Goal: Task Accomplishment & Management: Manage account settings

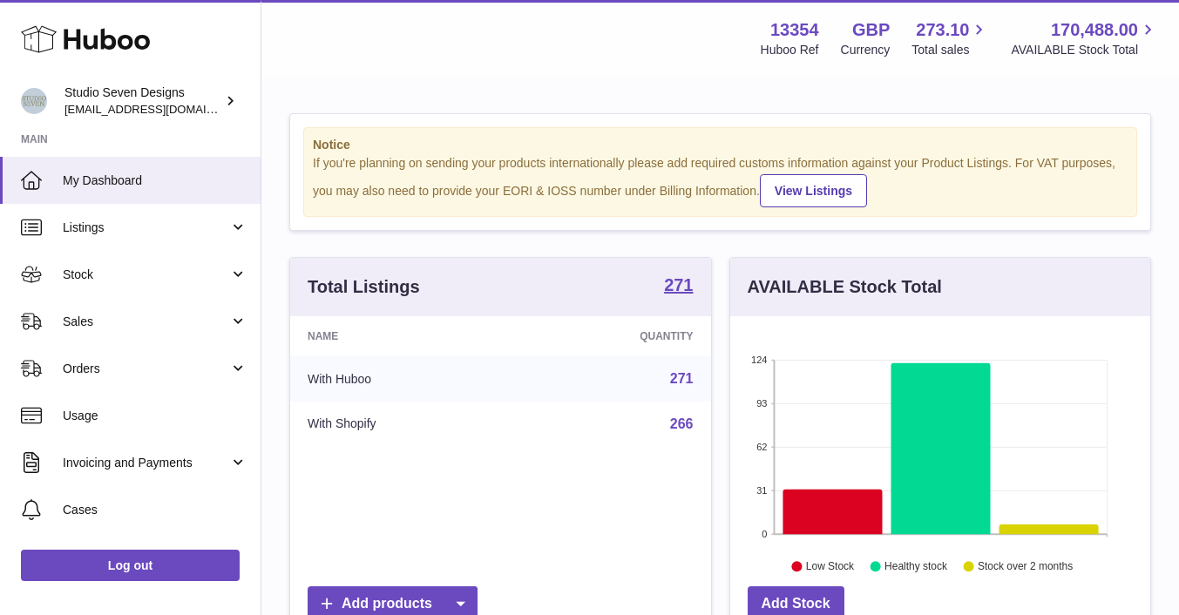
scroll to position [272, 420]
click at [124, 182] on span "My Dashboard" at bounding box center [155, 181] width 185 height 17
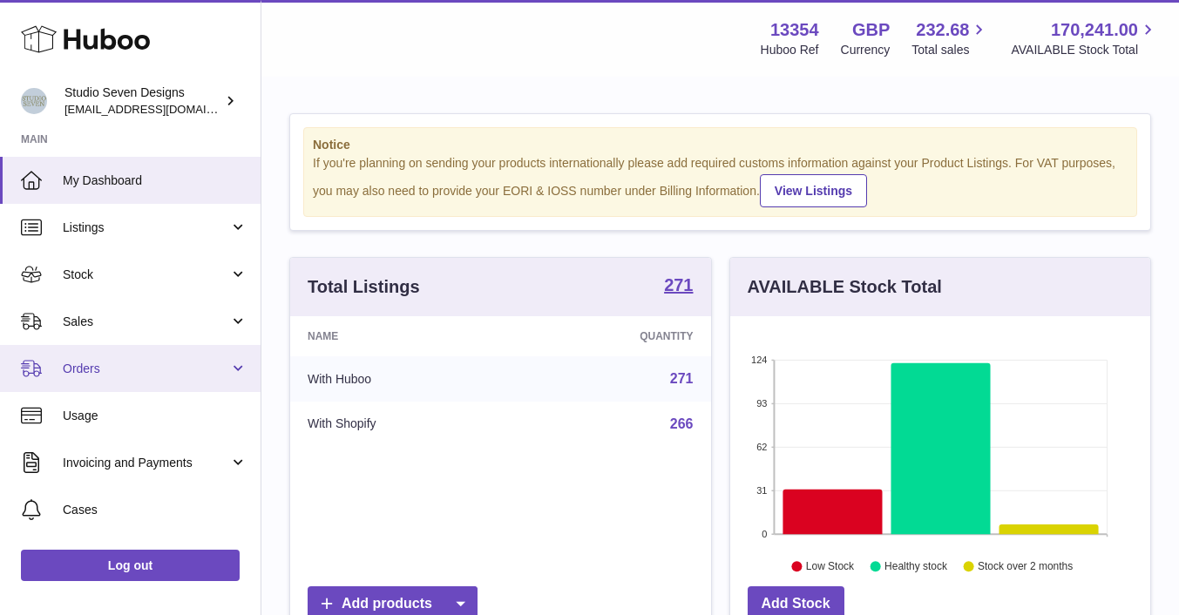
click at [118, 372] on span "Orders" at bounding box center [146, 369] width 166 height 17
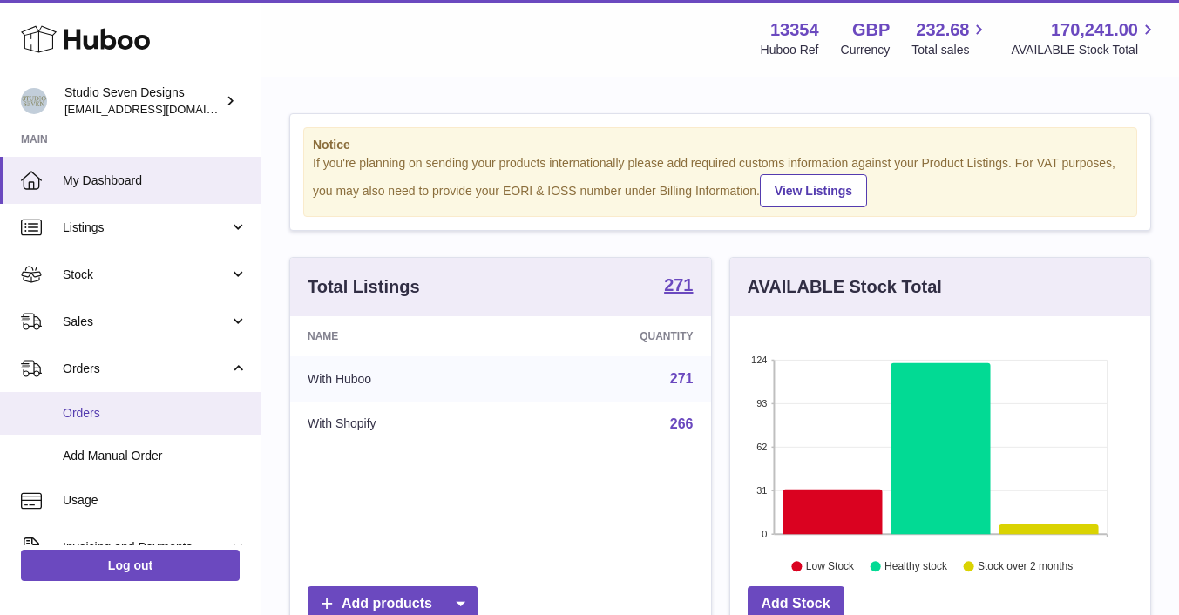
click at [112, 409] on span "Orders" at bounding box center [155, 413] width 185 height 17
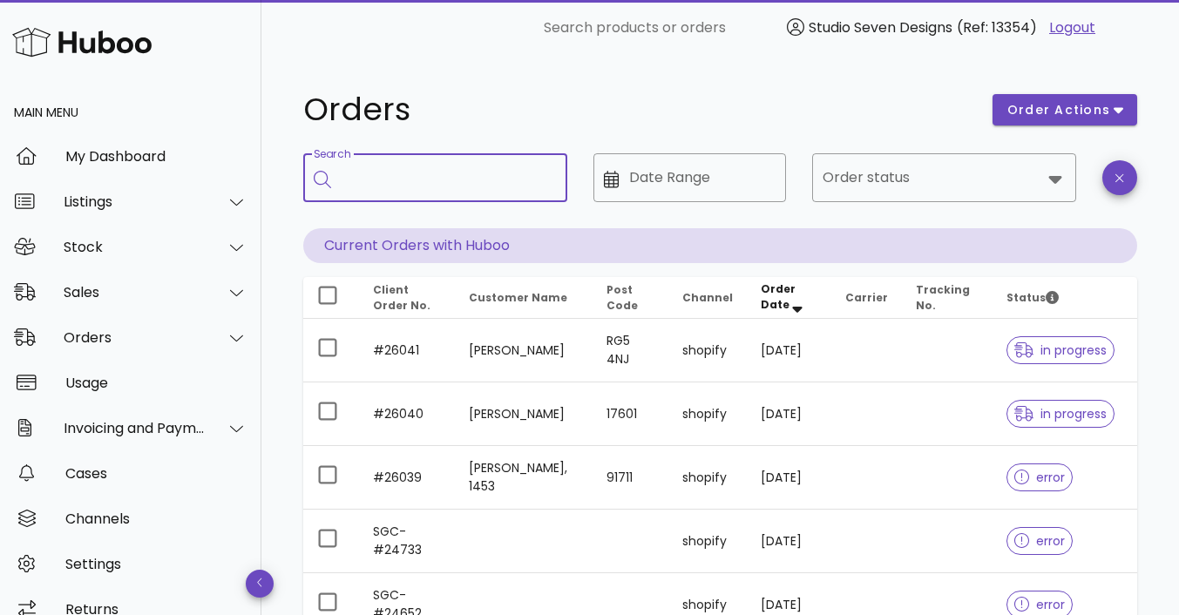
click at [437, 169] on input "Search" at bounding box center [448, 178] width 212 height 28
type input "*****"
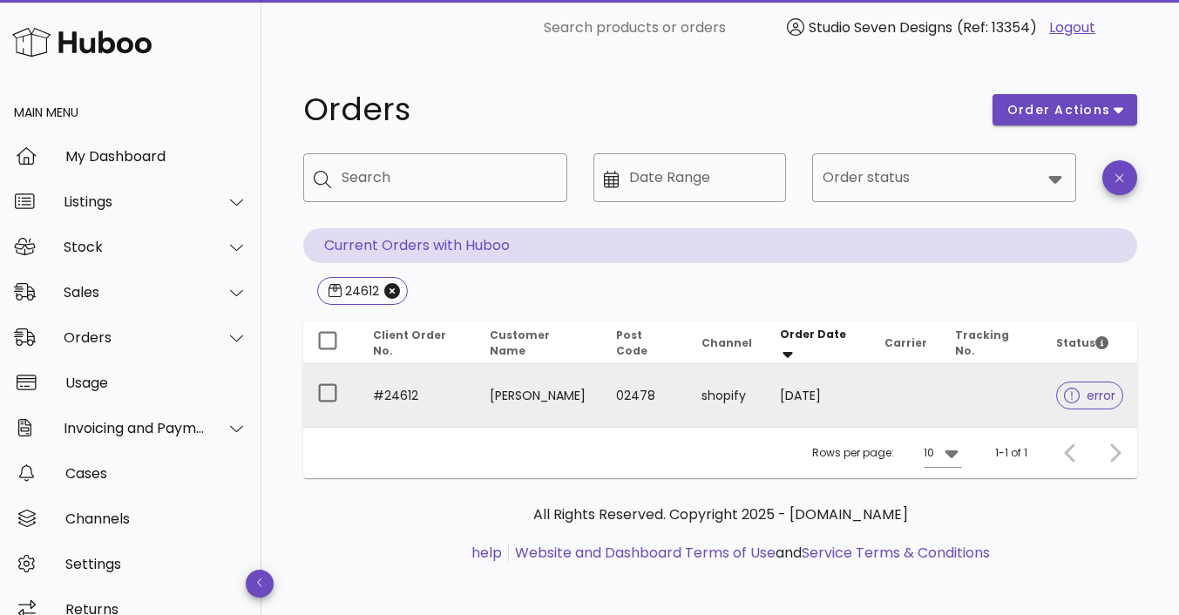
click at [991, 379] on td at bounding box center [992, 395] width 102 height 63
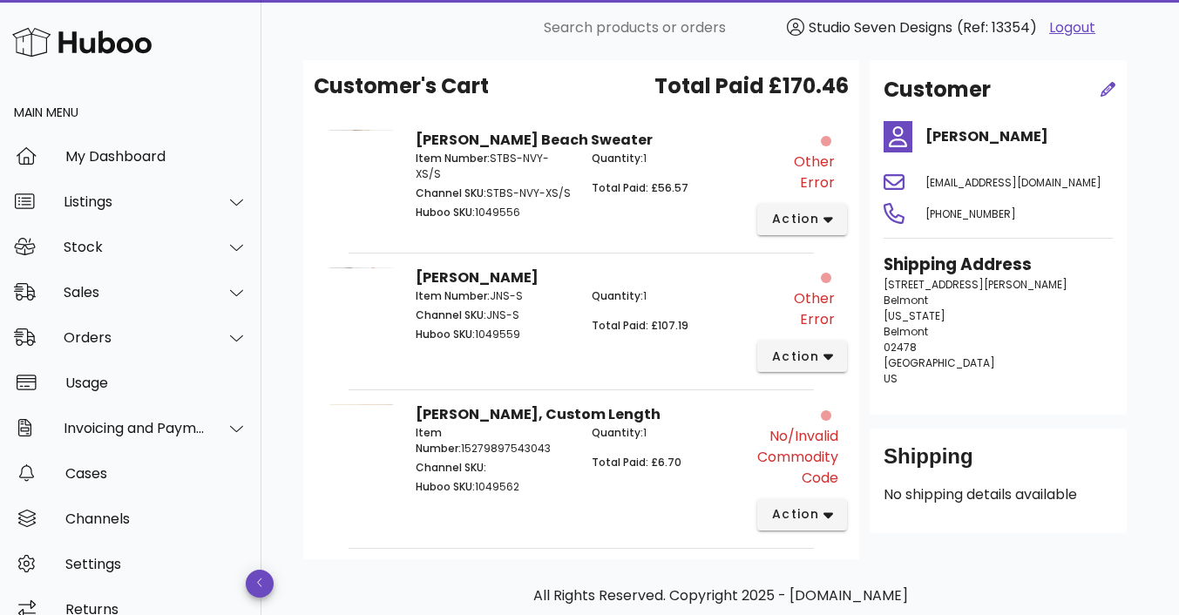
scroll to position [261, 0]
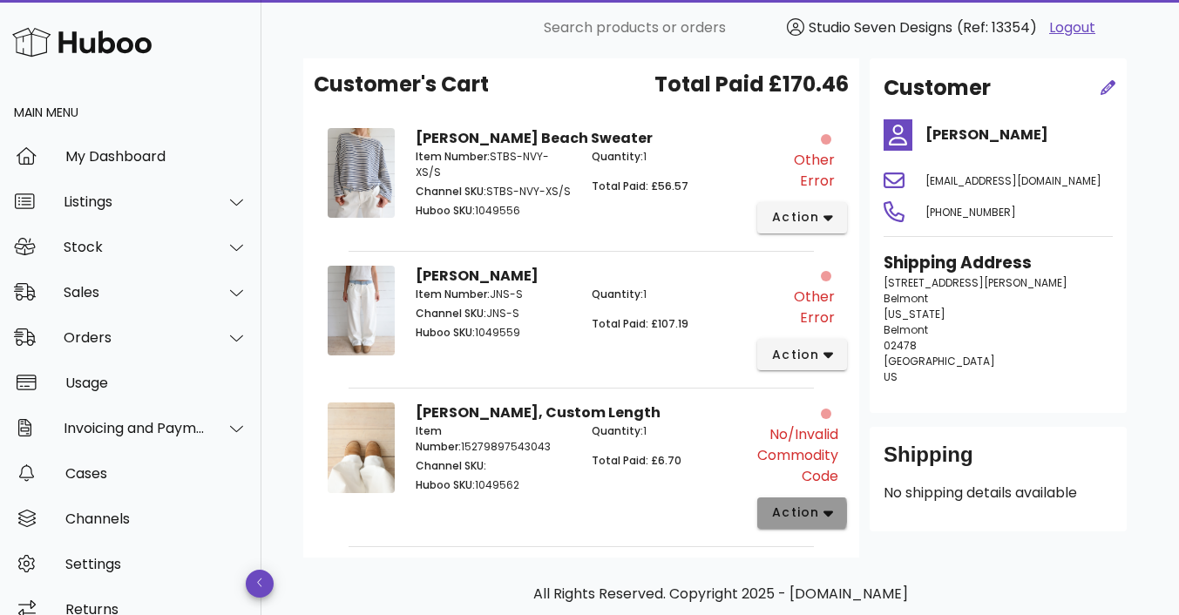
click at [820, 504] on span "action" at bounding box center [802, 513] width 62 height 18
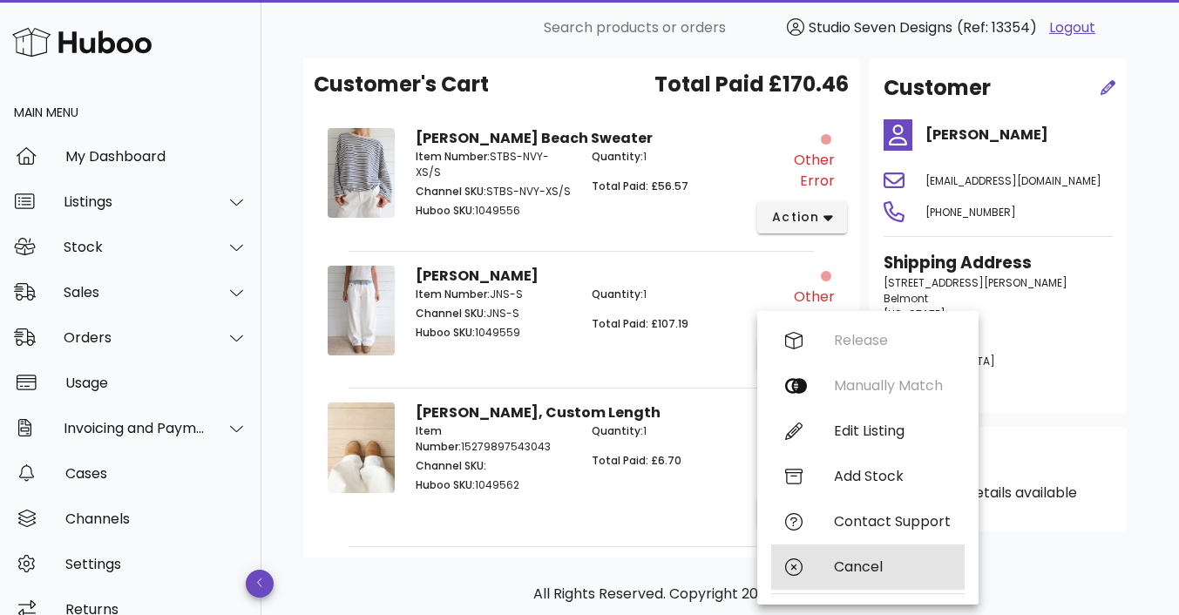
click at [843, 563] on div "Cancel" at bounding box center [892, 567] width 117 height 17
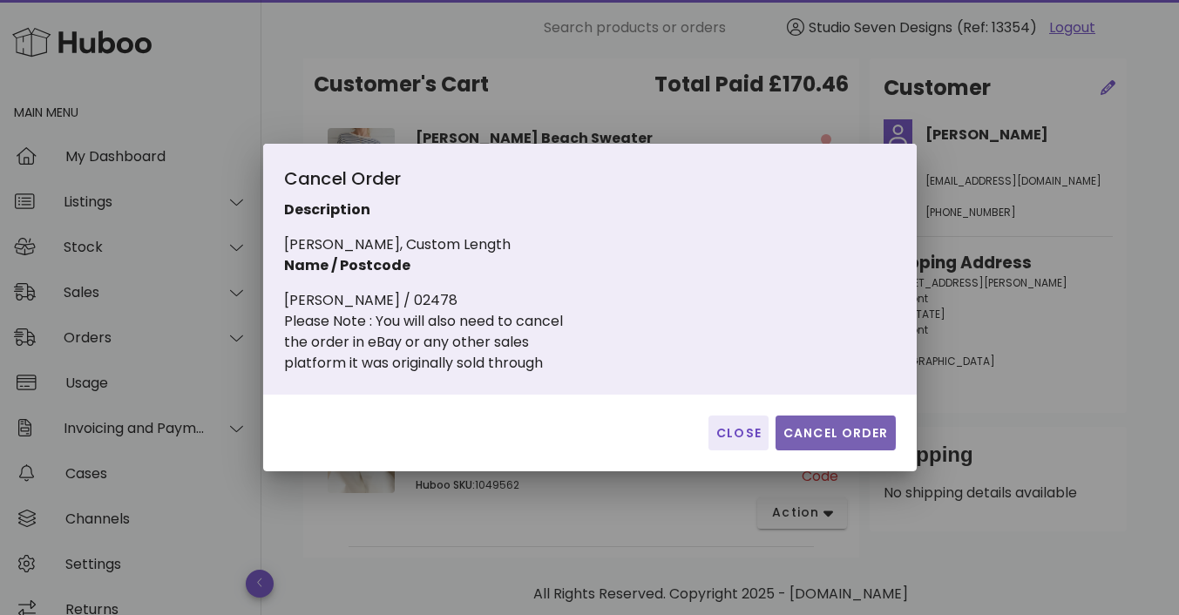
click at [835, 440] on span "Cancel Order" at bounding box center [835, 433] width 106 height 18
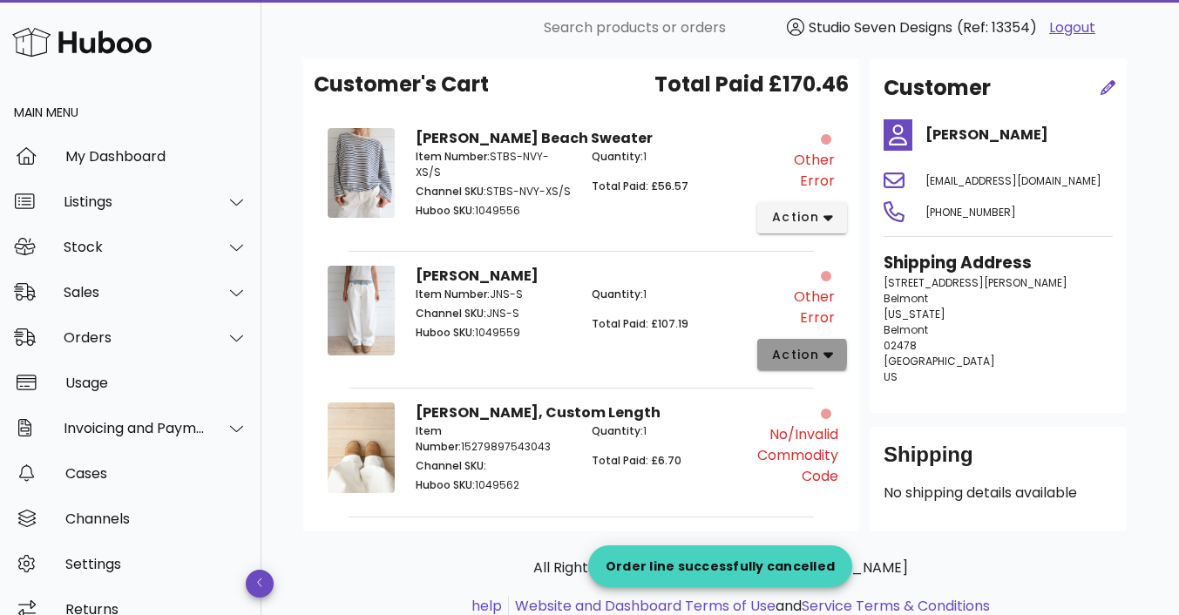
click at [830, 346] on span "action" at bounding box center [802, 355] width 62 height 18
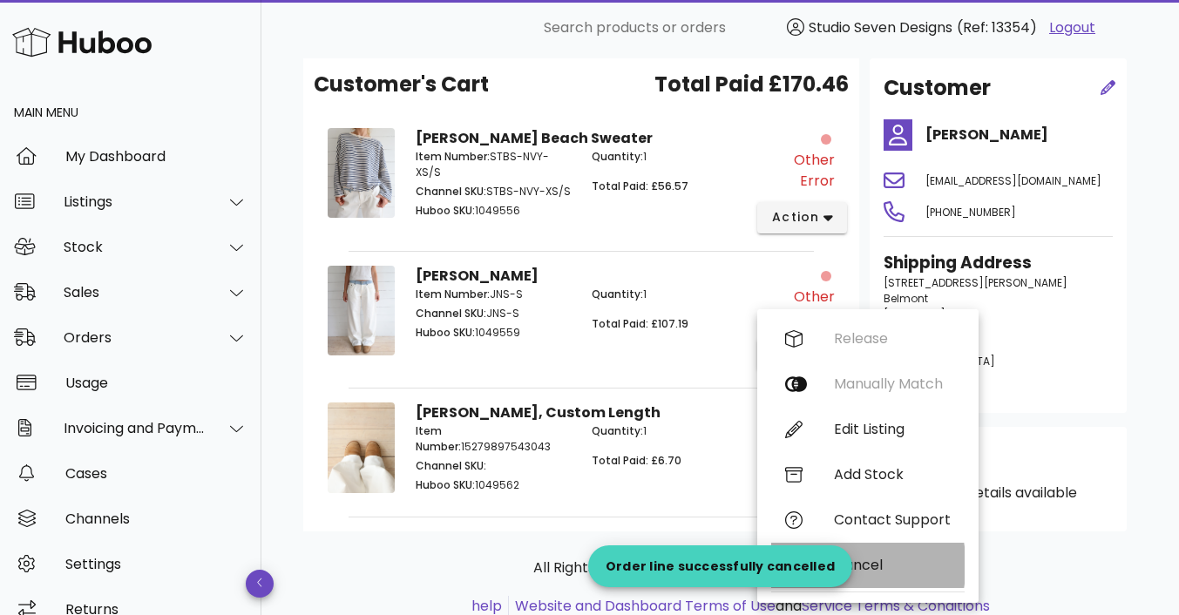
click at [871, 561] on div "Cancel" at bounding box center [892, 565] width 117 height 17
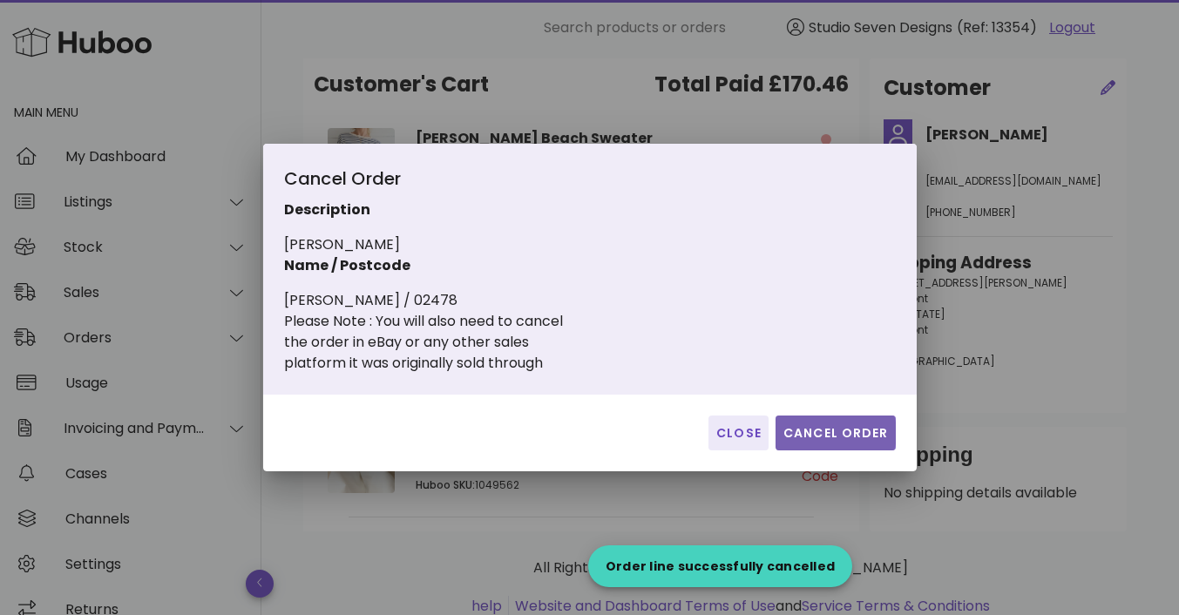
click at [855, 431] on span "Cancel Order" at bounding box center [835, 433] width 106 height 18
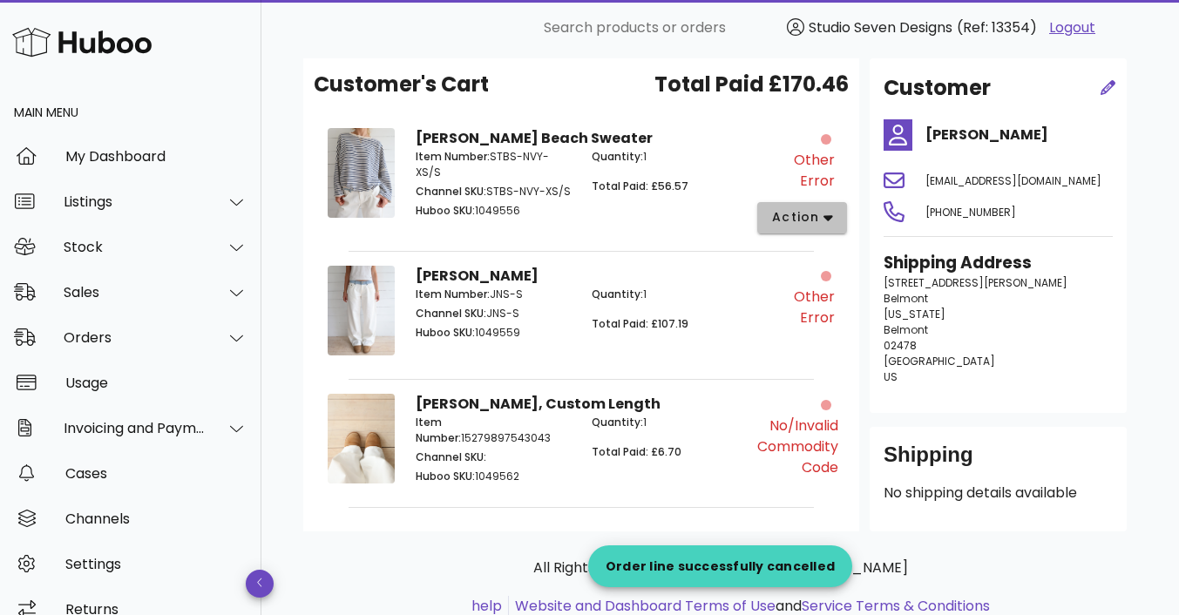
click at [829, 210] on icon "button" at bounding box center [828, 218] width 10 height 16
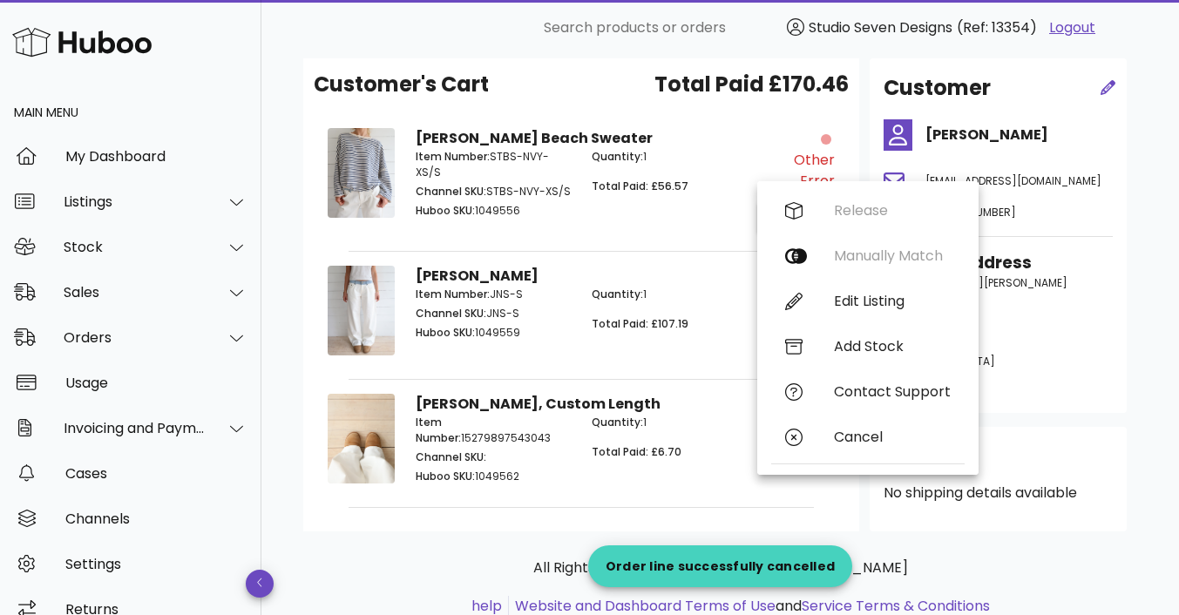
click at [728, 203] on div "Quantity: 1 Total Paid: £56.57" at bounding box center [669, 186] width 176 height 94
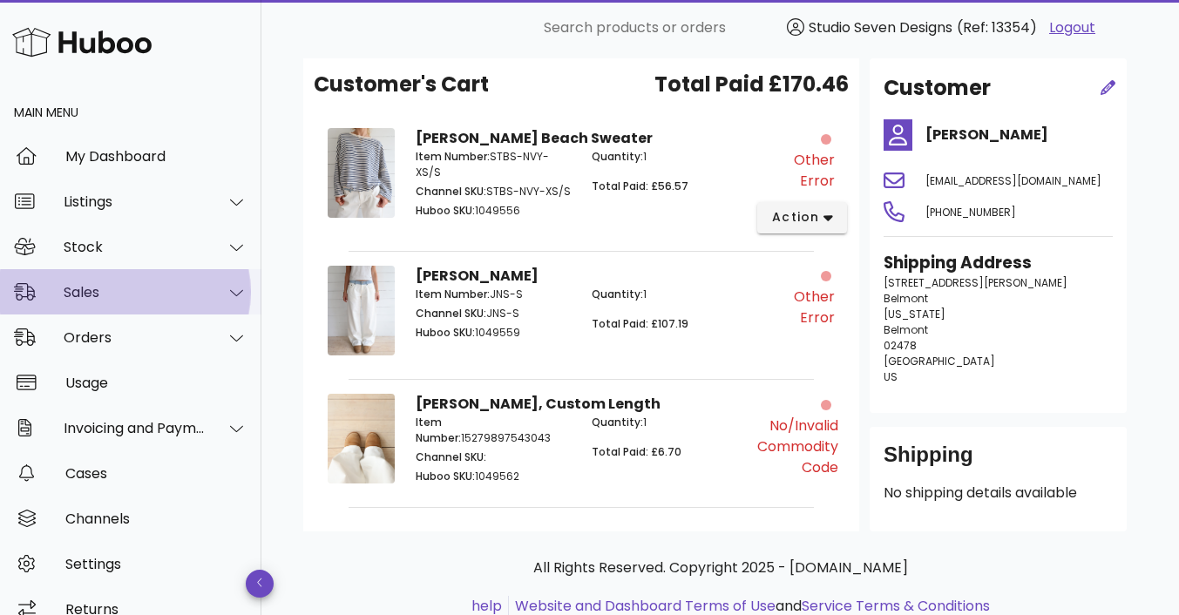
click at [115, 294] on div "Sales" at bounding box center [135, 292] width 142 height 17
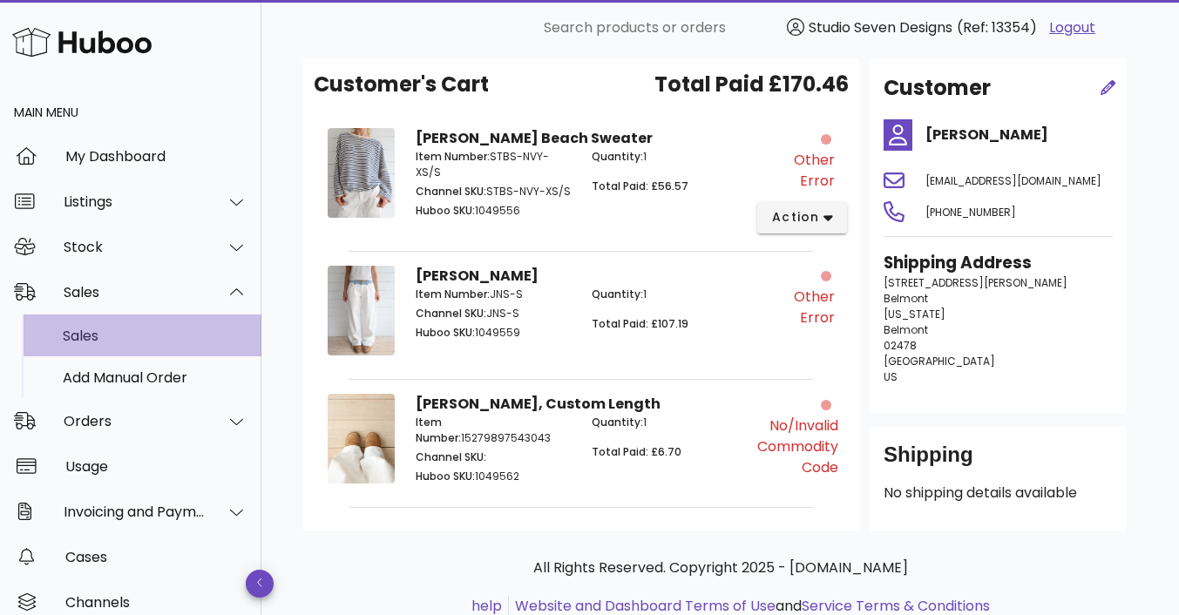
click at [118, 331] on div "Sales" at bounding box center [155, 336] width 185 height 17
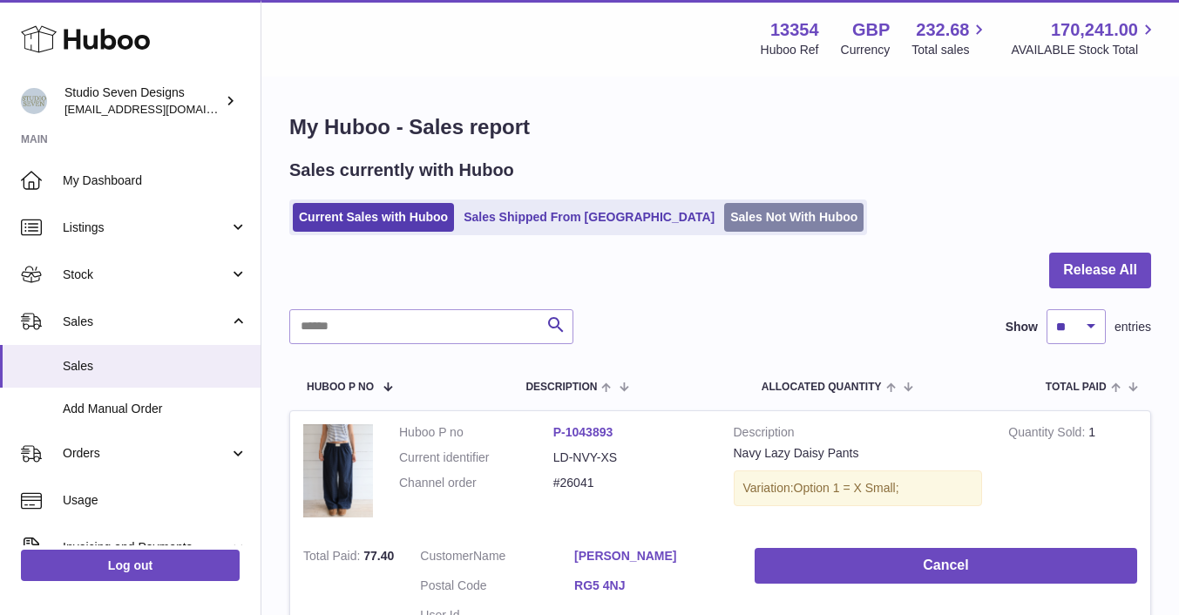
click at [724, 219] on link "Sales Not With Huboo" at bounding box center [793, 217] width 139 height 29
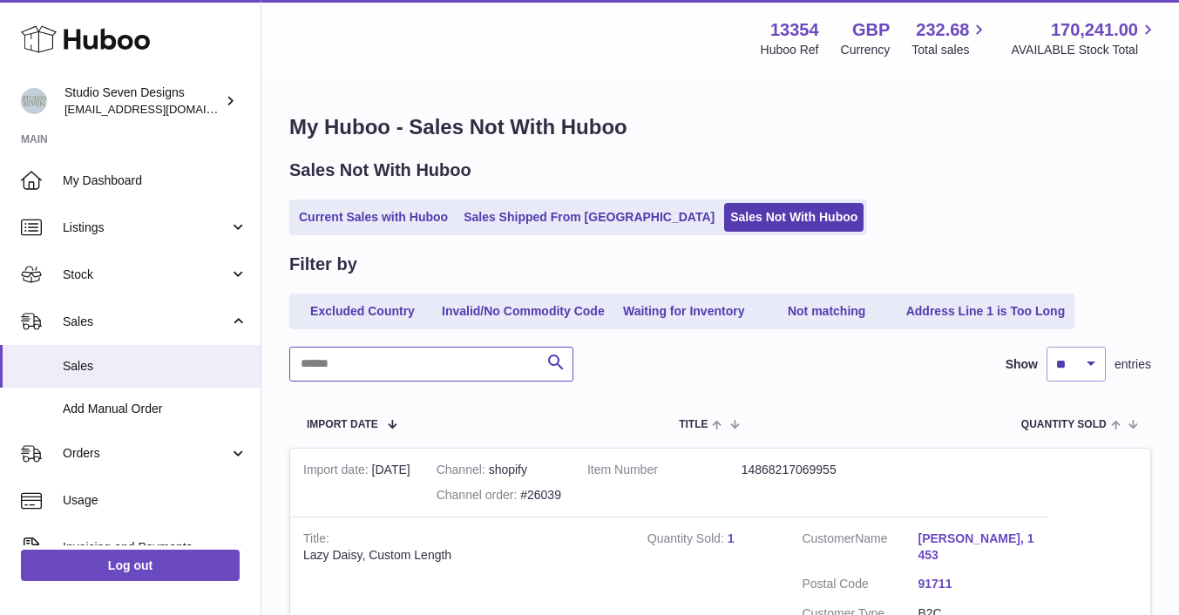
click at [364, 366] on input "text" at bounding box center [431, 364] width 284 height 35
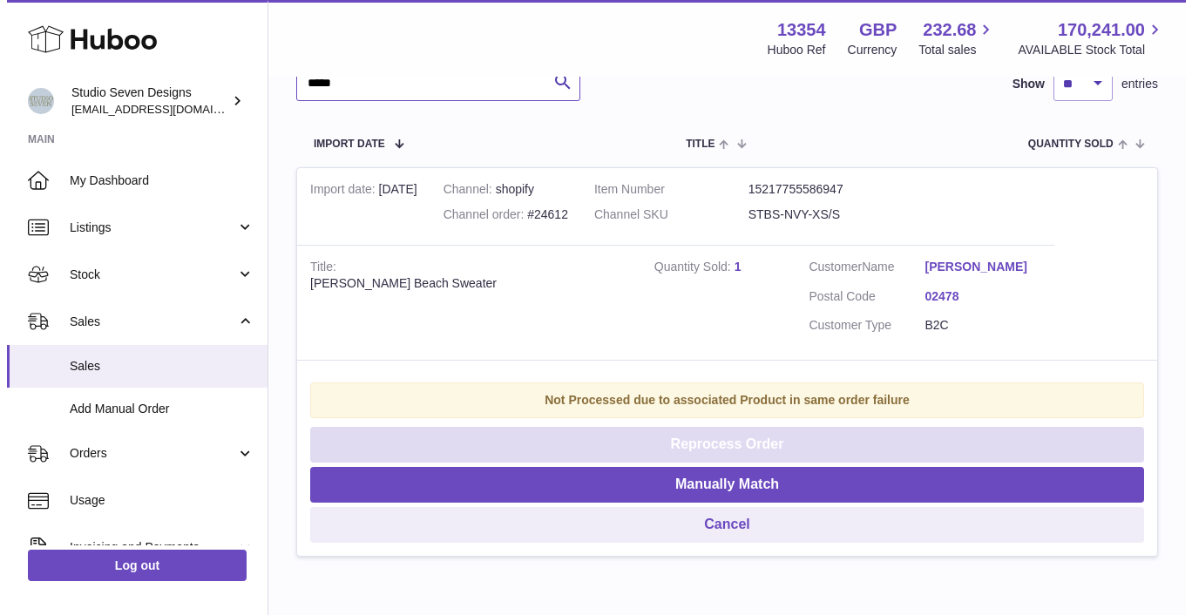
scroll to position [380, 0]
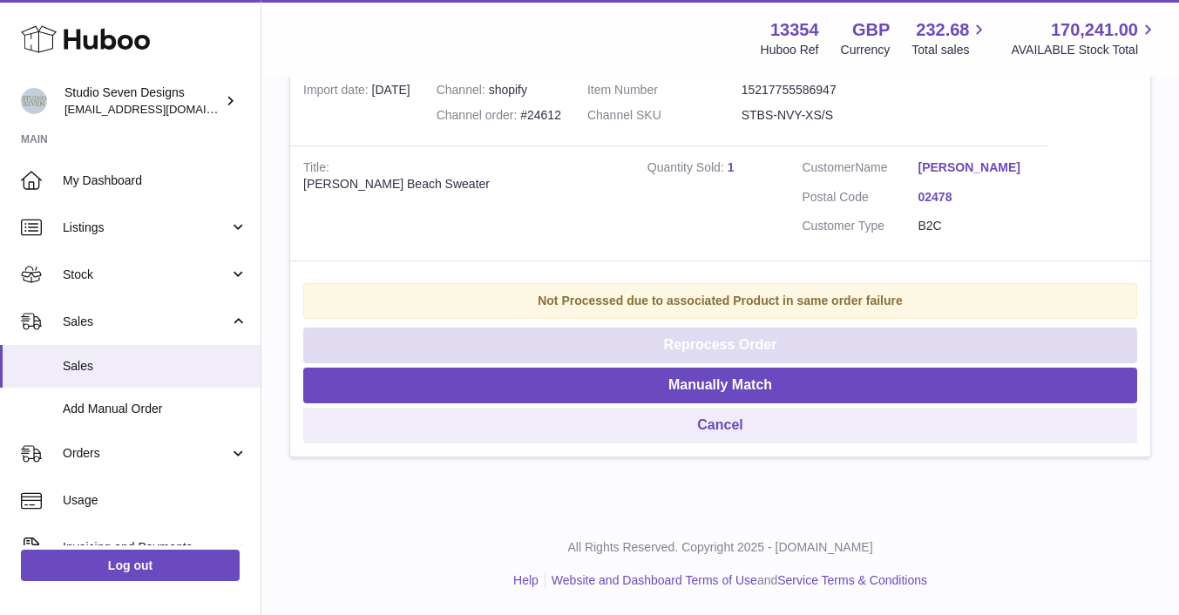
type input "*****"
click at [738, 344] on button "Reprocess Order" at bounding box center [720, 346] width 834 height 36
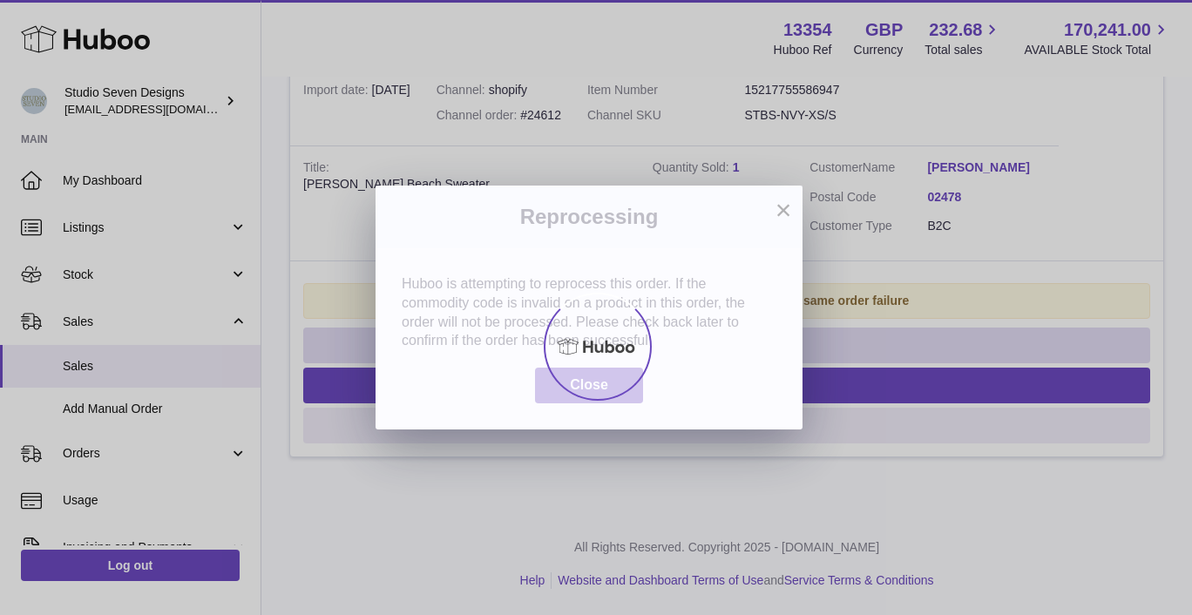
scroll to position [0, 0]
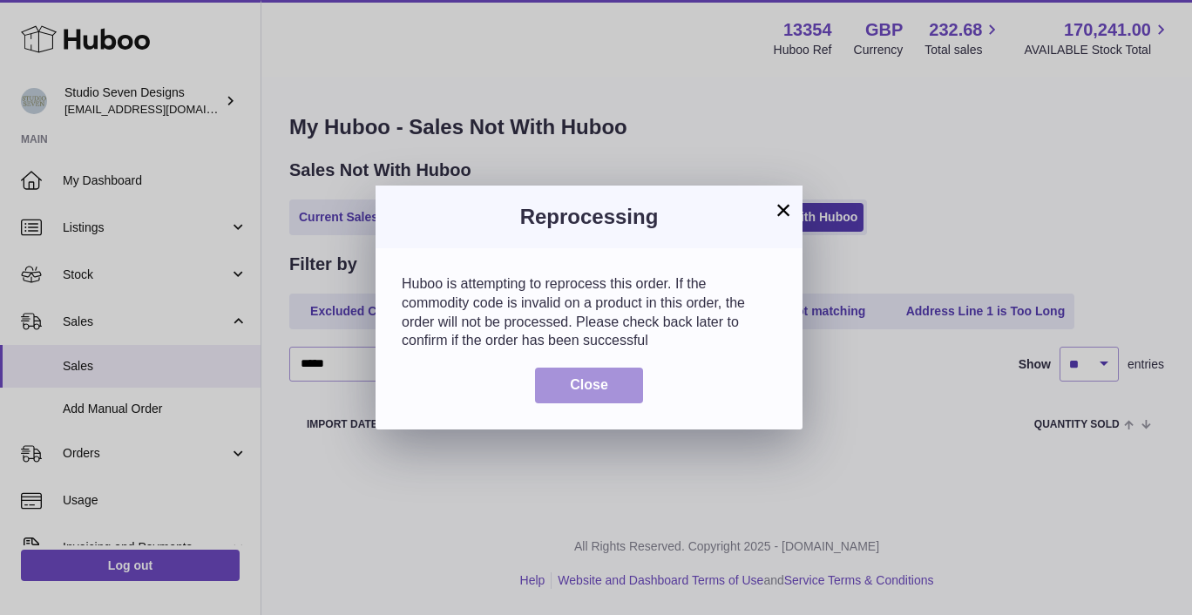
click at [612, 385] on button "Close" at bounding box center [589, 386] width 108 height 36
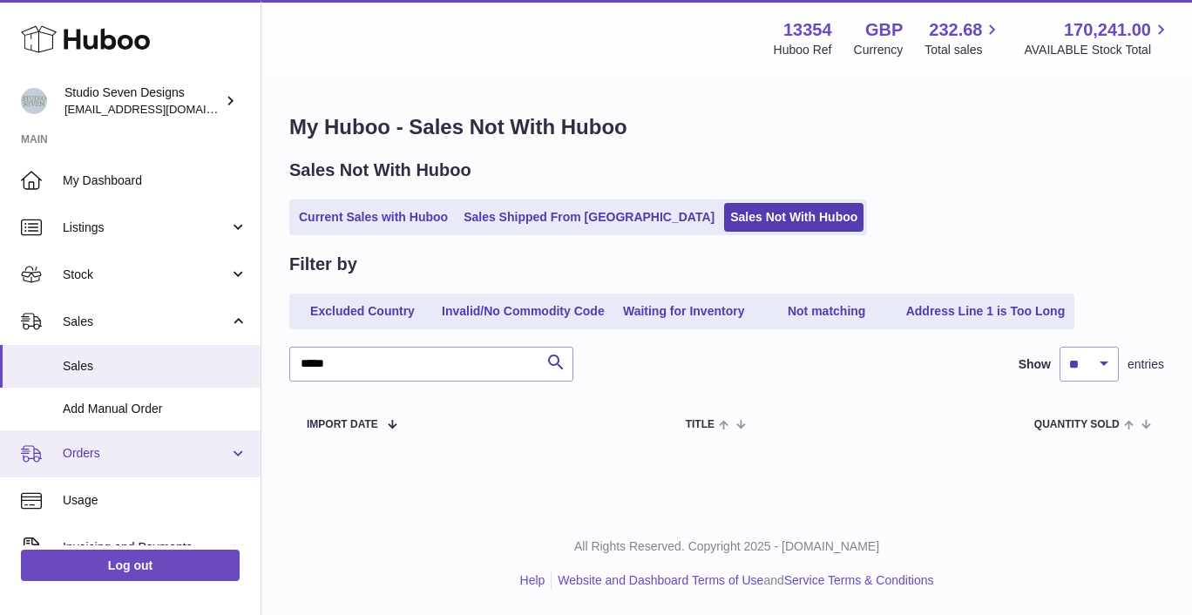
click at [103, 442] on link "Orders" at bounding box center [130, 453] width 261 height 47
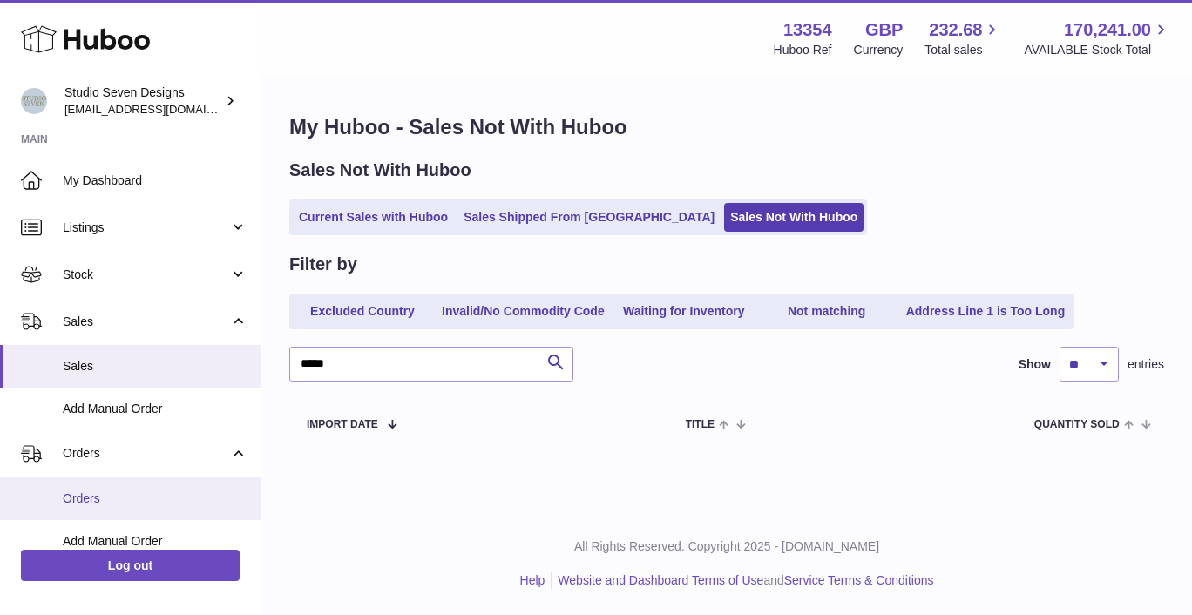
click at [72, 504] on span "Orders" at bounding box center [155, 499] width 185 height 17
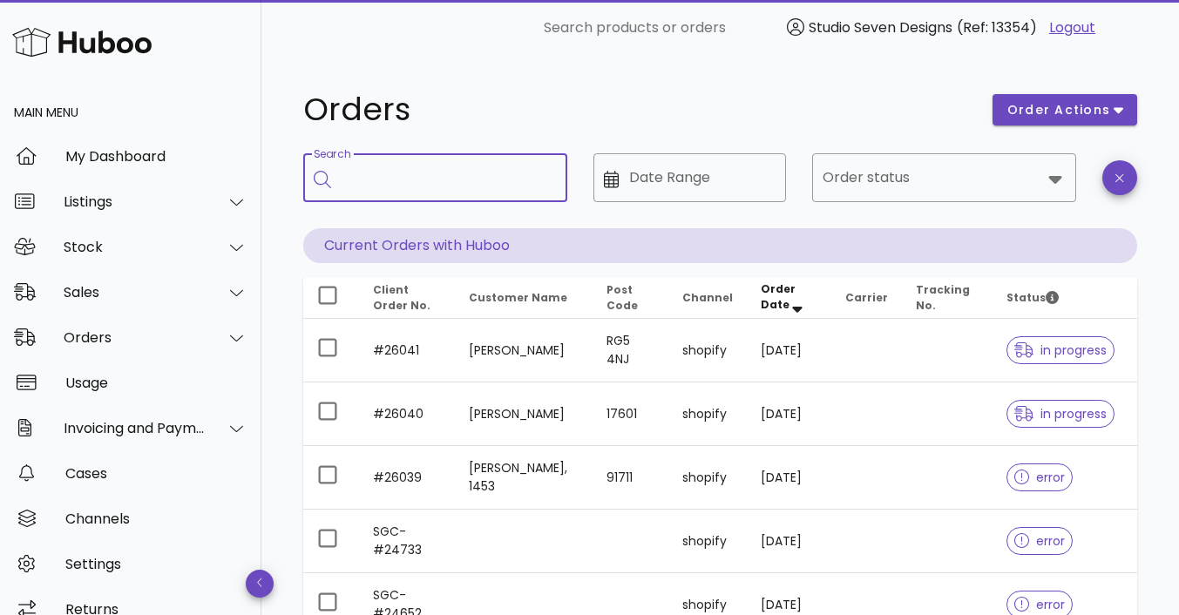
click at [456, 181] on input "Search" at bounding box center [448, 178] width 212 height 28
type input "*****"
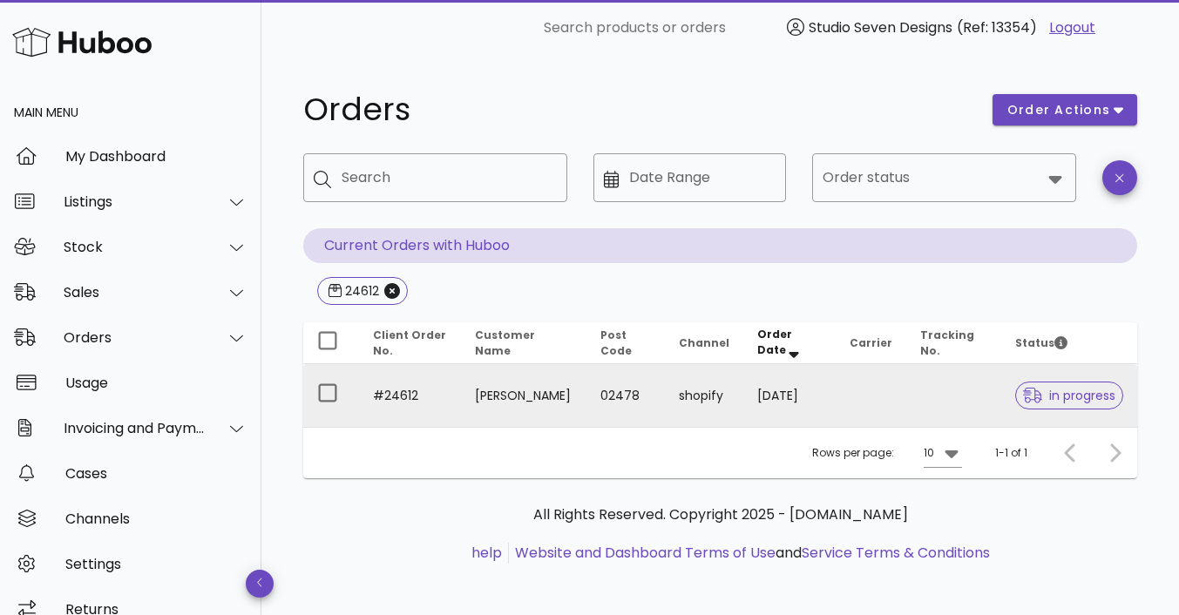
click at [946, 396] on td at bounding box center [953, 395] width 95 height 63
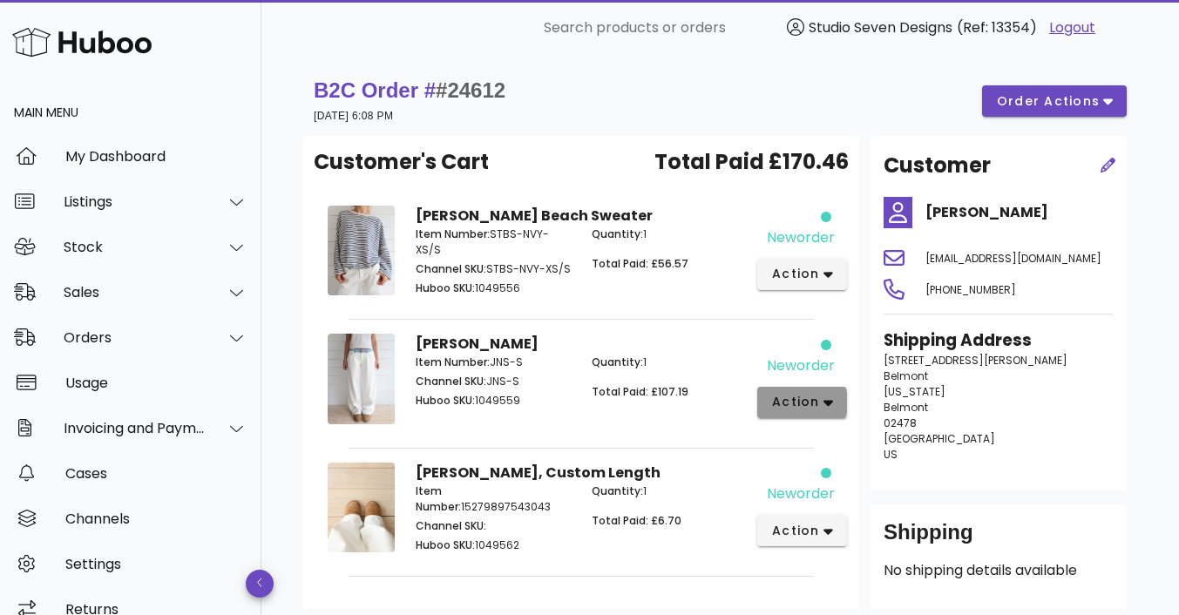
click at [829, 399] on icon "button" at bounding box center [828, 403] width 10 height 16
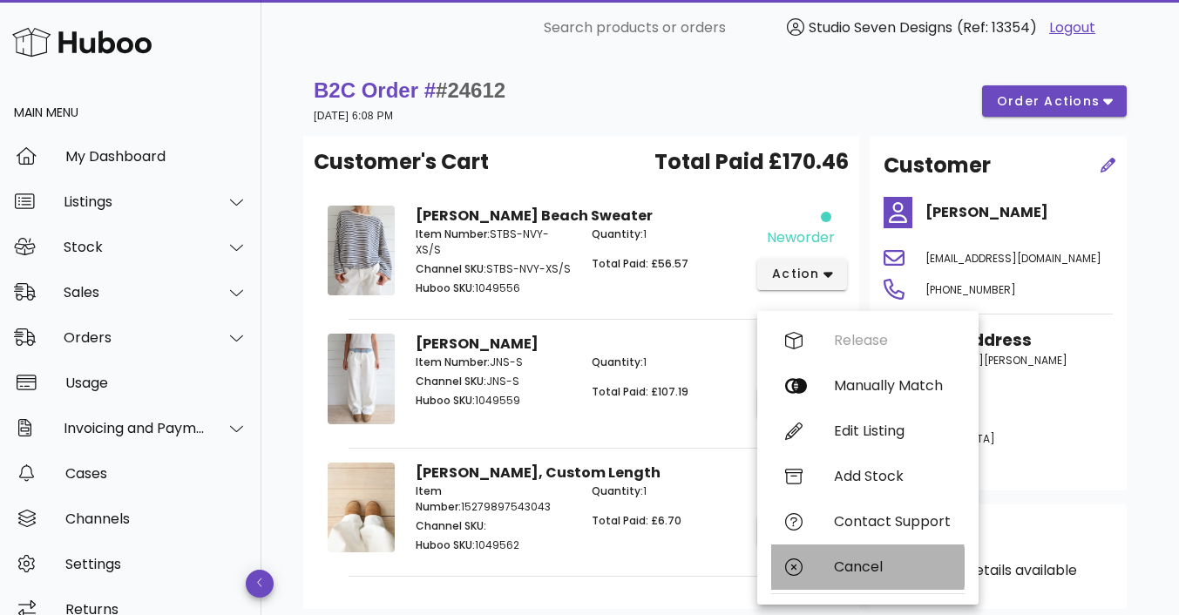
click at [873, 562] on div "Cancel" at bounding box center [892, 567] width 117 height 17
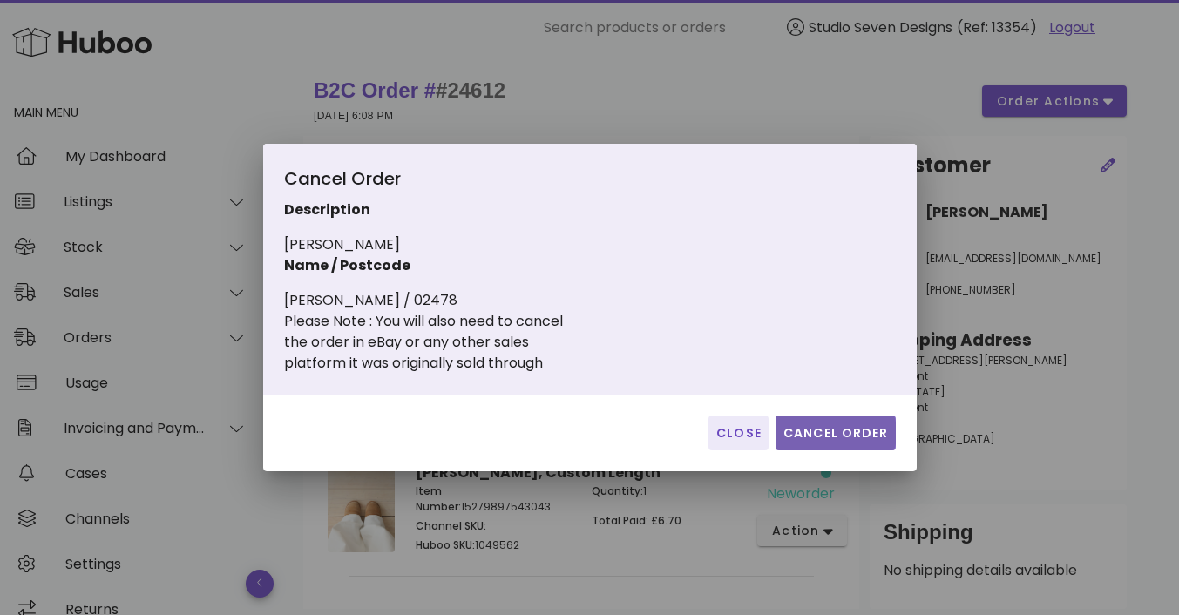
click at [816, 437] on span "Cancel Order" at bounding box center [835, 433] width 106 height 18
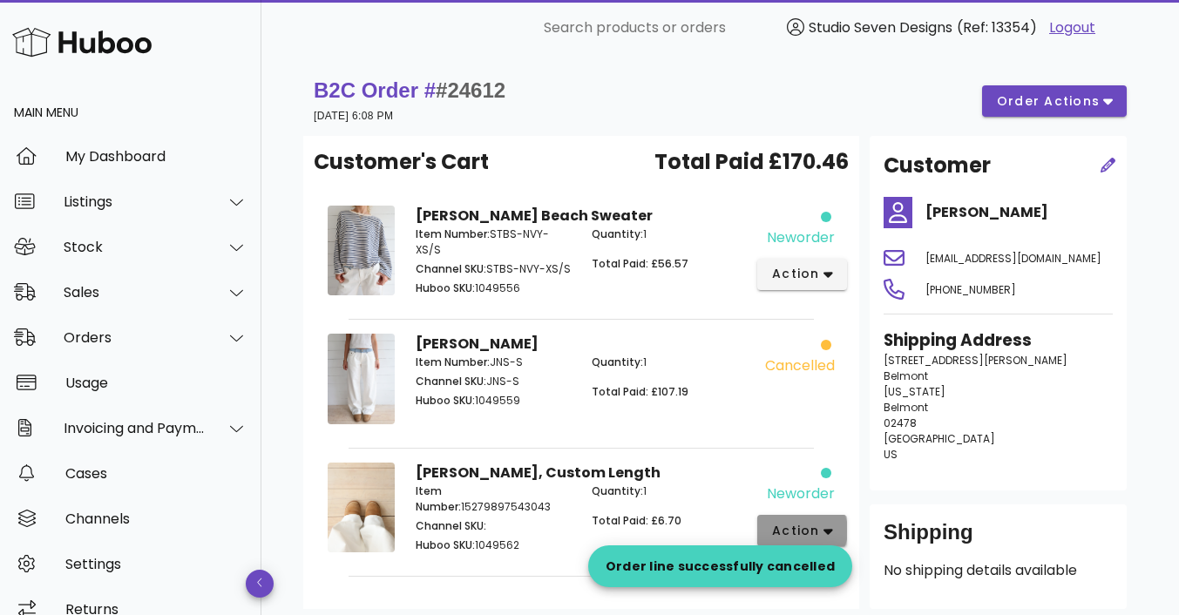
click at [827, 530] on icon "button" at bounding box center [828, 532] width 10 height 6
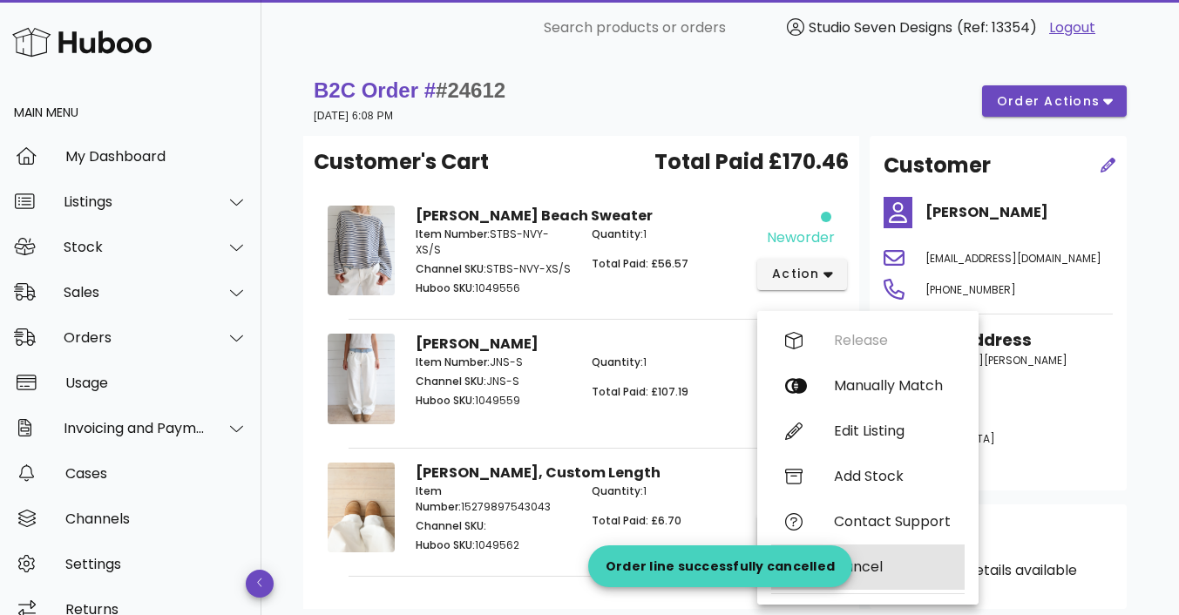
click at [870, 573] on div "Cancel" at bounding box center [892, 567] width 117 height 17
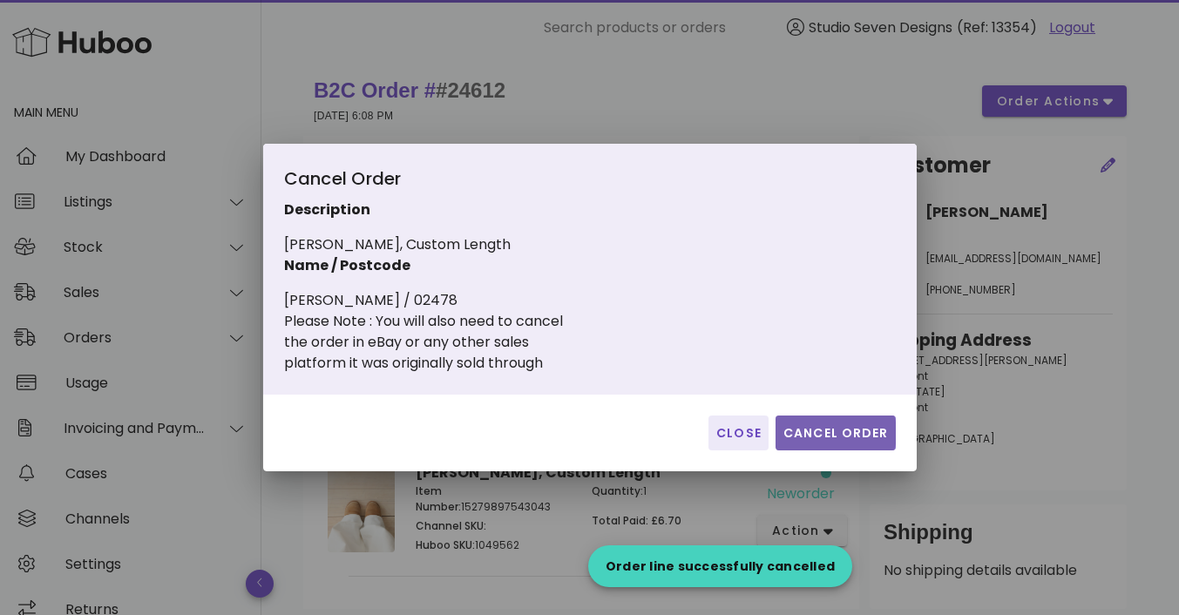
click at [848, 439] on span "Cancel Order" at bounding box center [835, 433] width 106 height 18
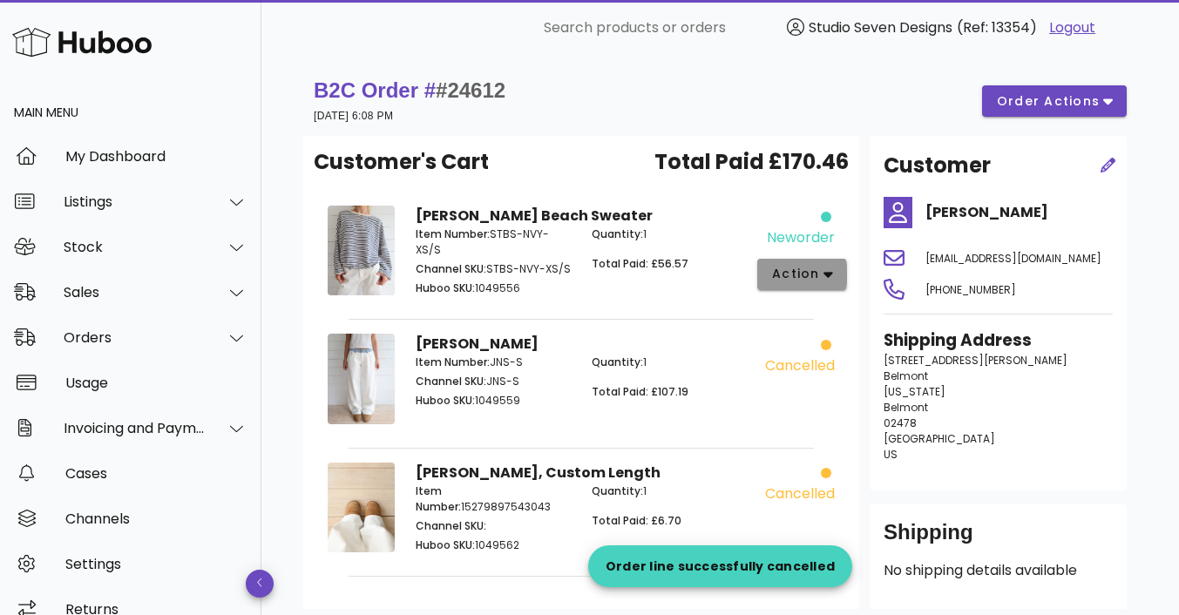
click at [818, 272] on span "action" at bounding box center [802, 274] width 62 height 18
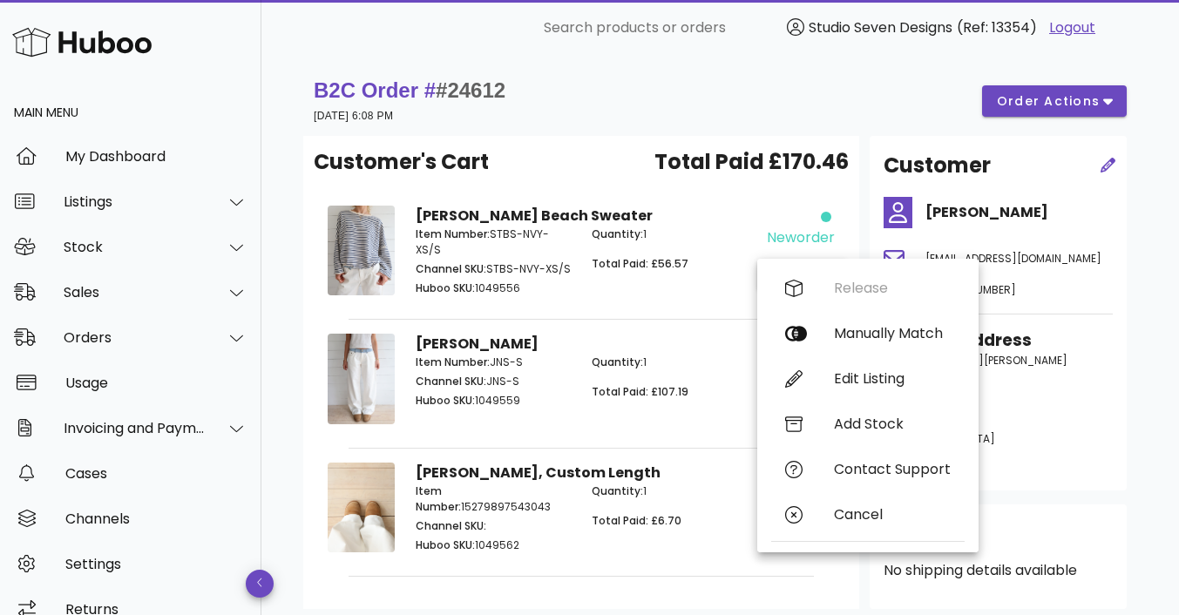
click at [643, 242] on div "Quantity: 1 Total Paid: £56.57" at bounding box center [669, 263] width 176 height 94
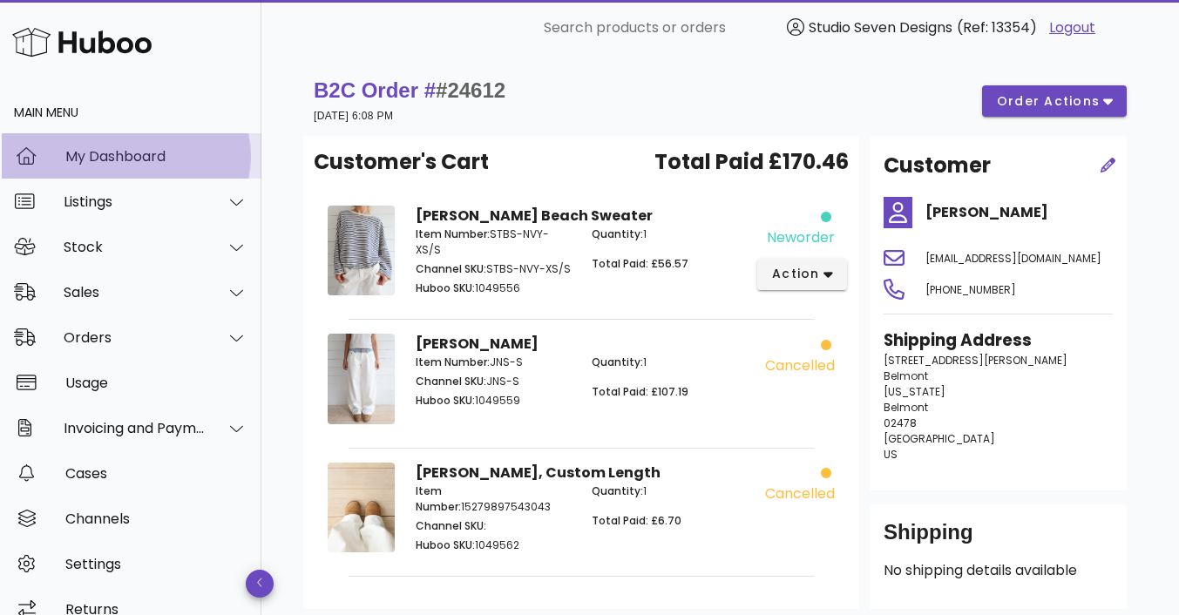
click at [112, 155] on div "My Dashboard" at bounding box center [156, 156] width 182 height 17
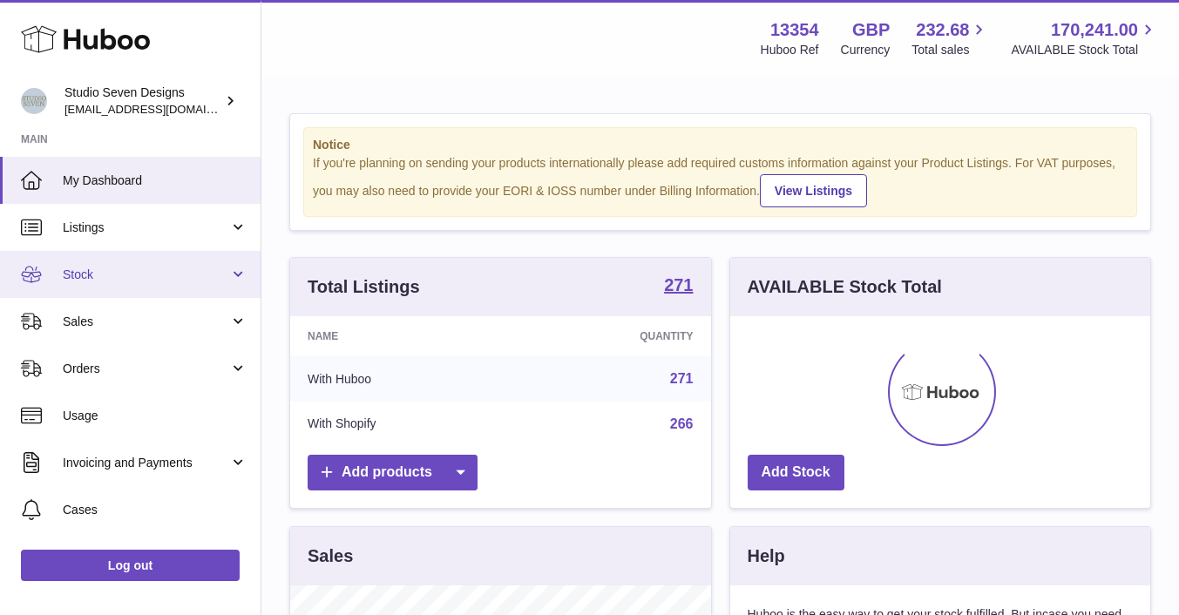
scroll to position [272, 420]
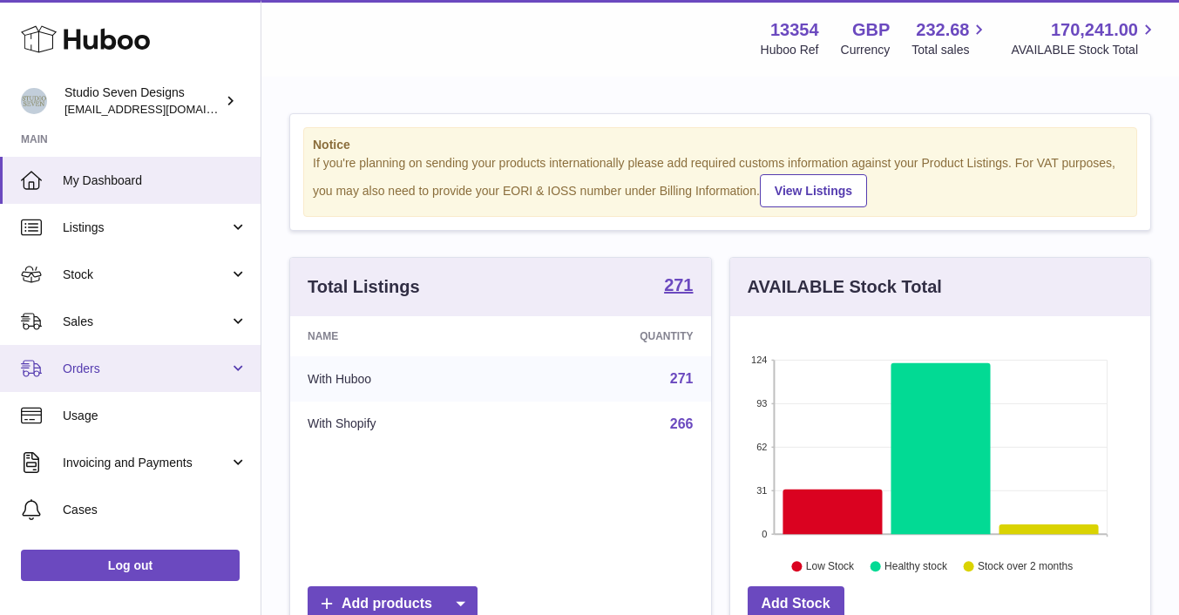
click at [112, 381] on link "Orders" at bounding box center [130, 368] width 261 height 47
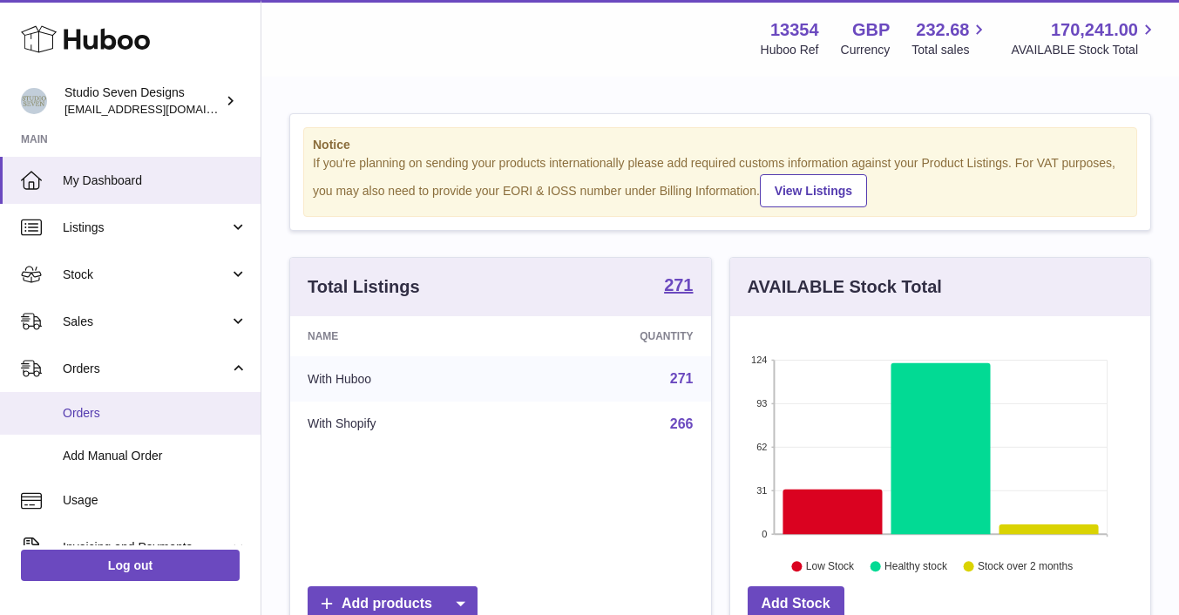
click at [100, 414] on span "Orders" at bounding box center [155, 413] width 185 height 17
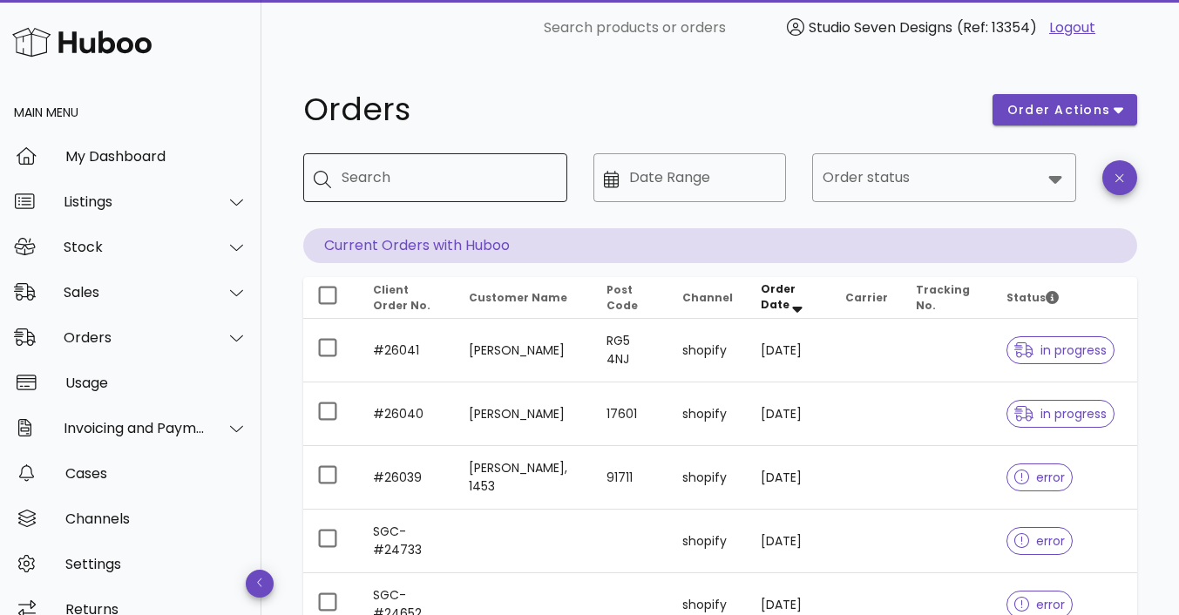
click at [451, 153] on div "Search" at bounding box center [448, 177] width 212 height 49
type input "*****"
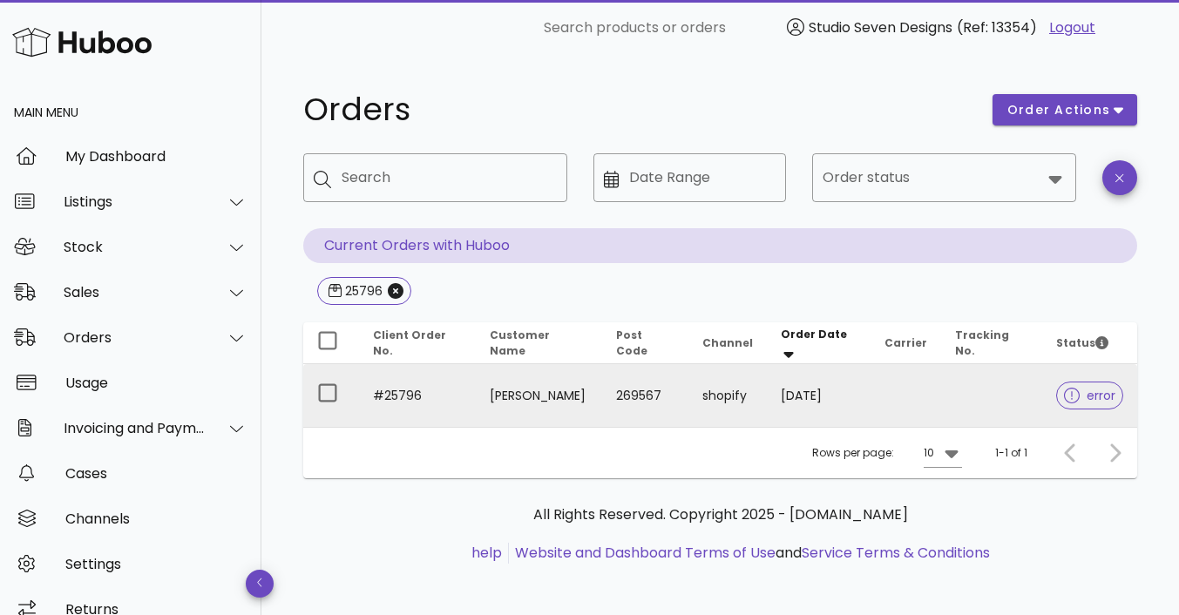
click at [583, 402] on td "[PERSON_NAME]" at bounding box center [539, 395] width 126 height 63
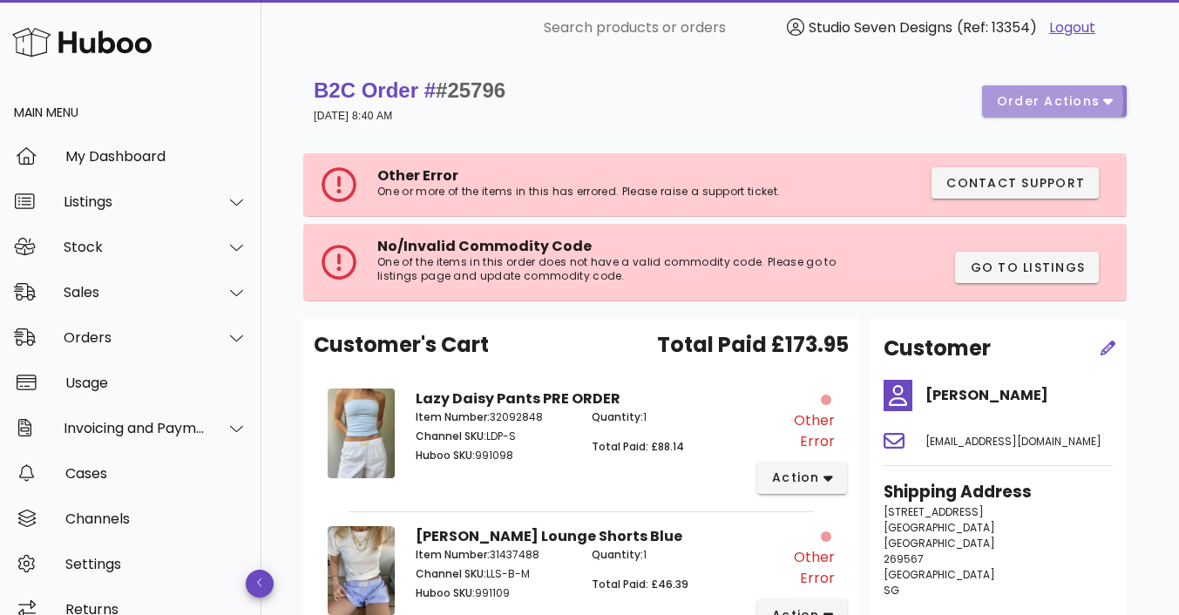
click at [1107, 101] on icon "button" at bounding box center [1108, 102] width 10 height 6
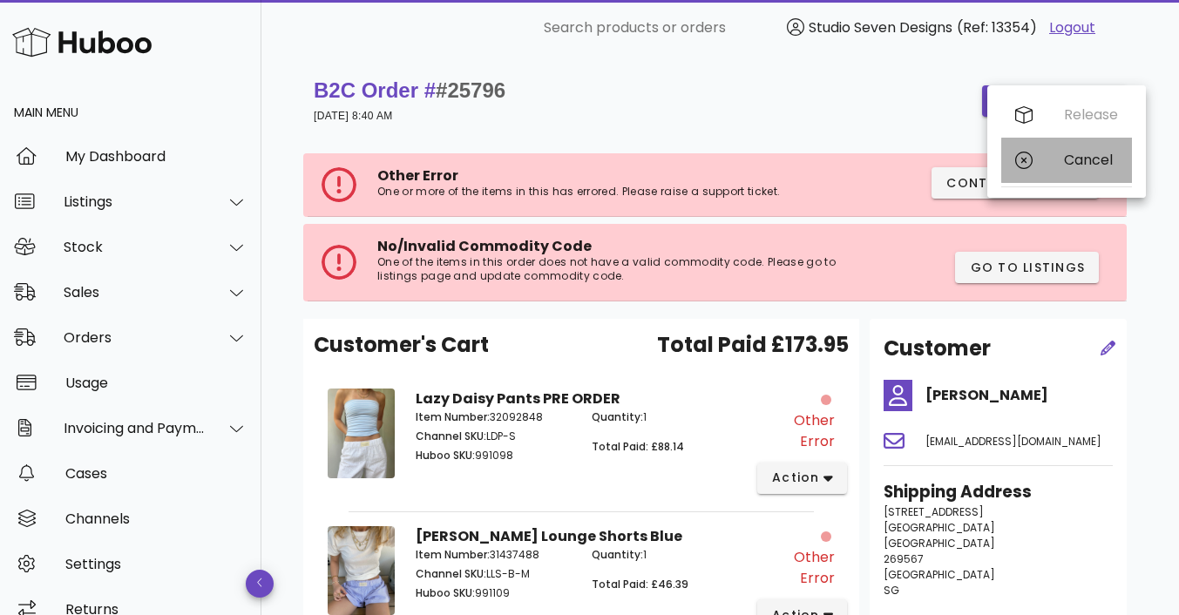
click at [1093, 154] on div "Cancel" at bounding box center [1091, 160] width 54 height 17
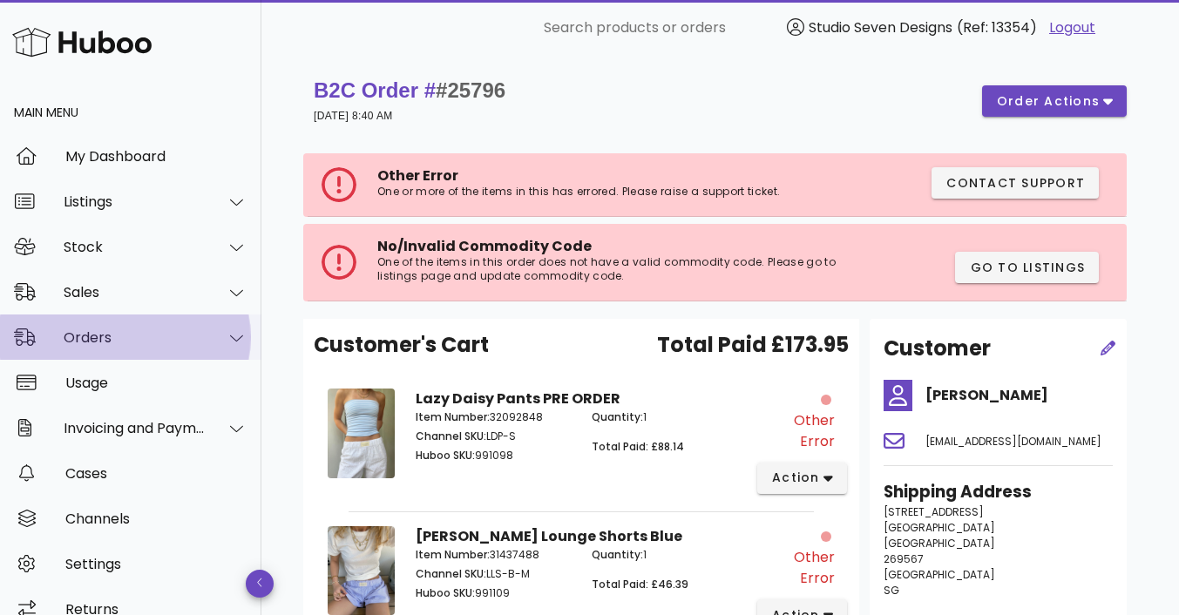
click at [96, 324] on div "Orders" at bounding box center [130, 337] width 261 height 45
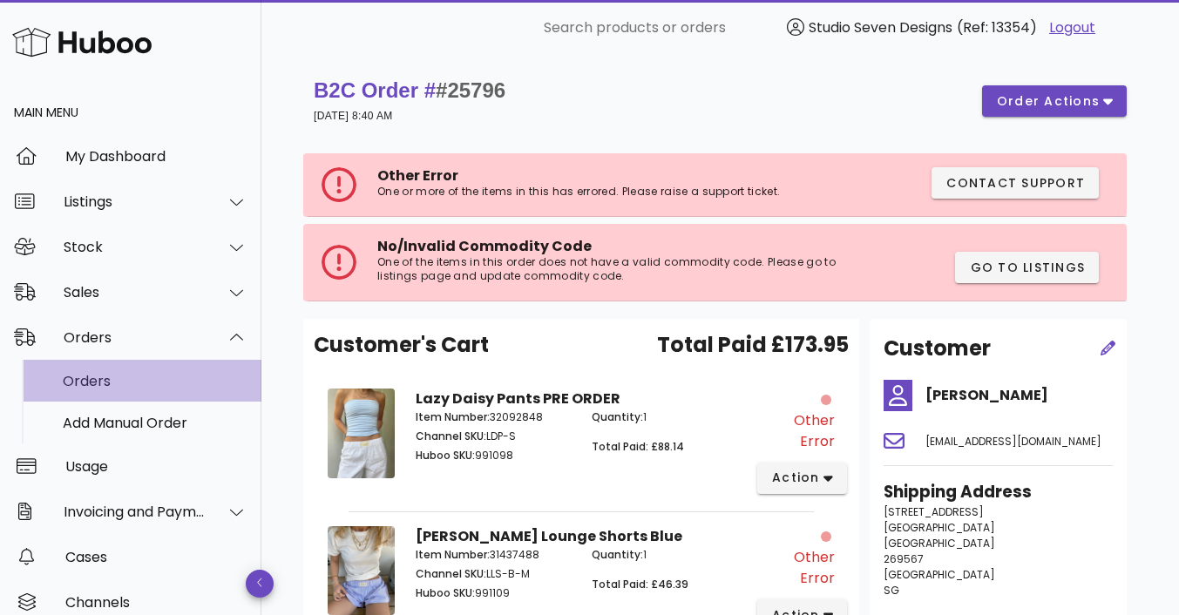
click at [105, 379] on div "Orders" at bounding box center [155, 381] width 185 height 17
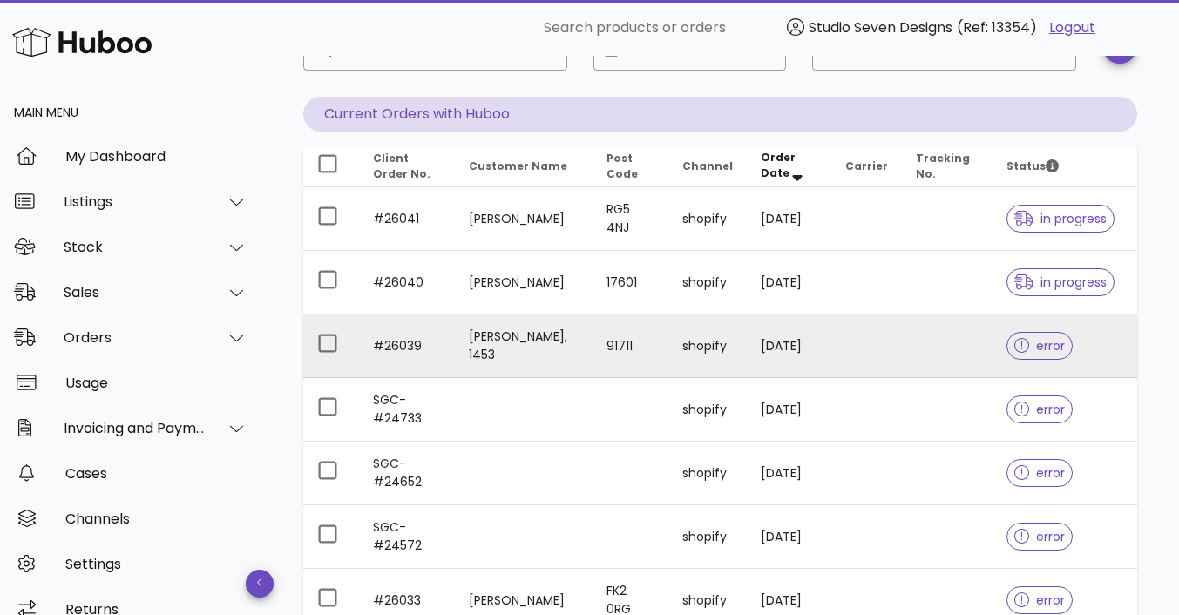
scroll to position [132, 0]
click at [950, 330] on td at bounding box center [947, 346] width 91 height 64
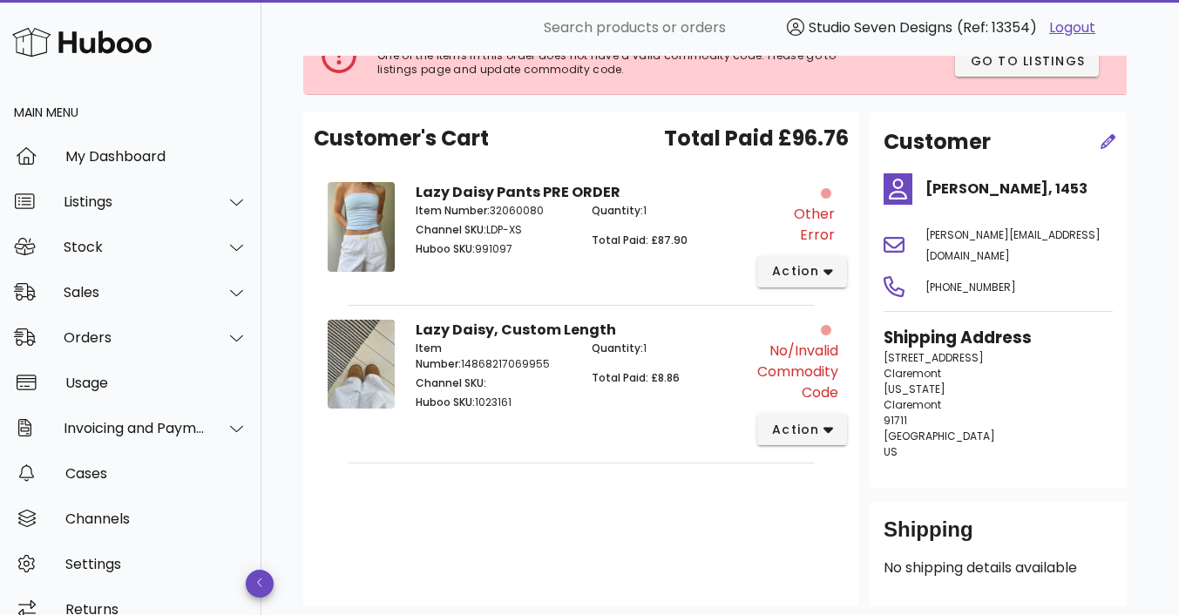
scroll to position [207, 0]
click at [832, 255] on button "action" at bounding box center [802, 270] width 90 height 31
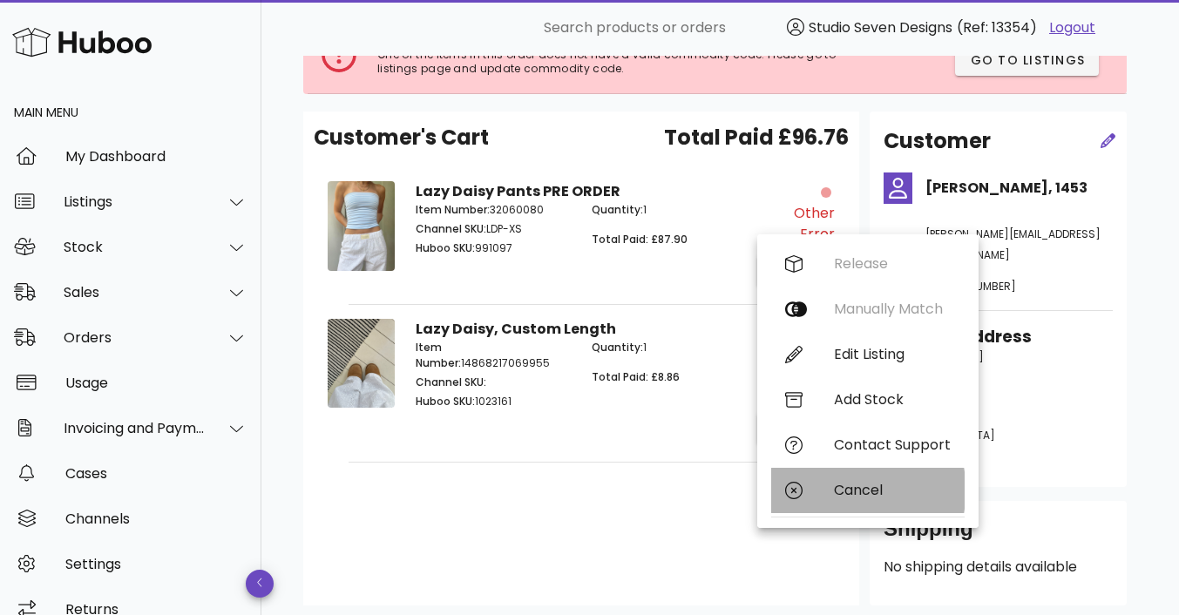
click at [858, 499] on div "Cancel" at bounding box center [867, 490] width 193 height 45
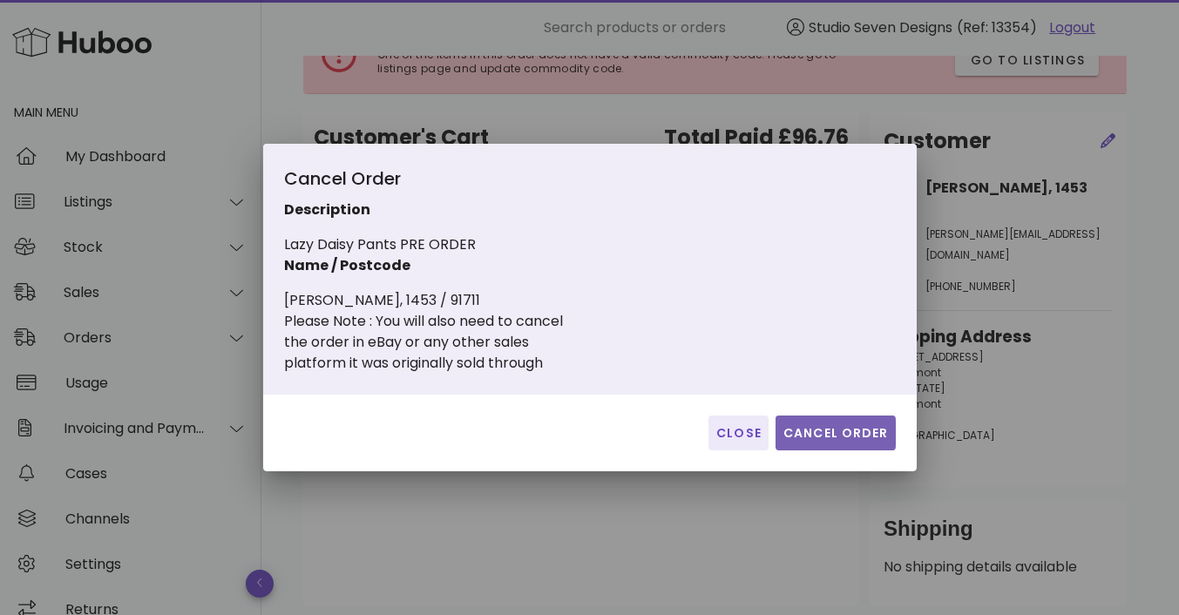
click at [847, 437] on span "Cancel Order" at bounding box center [835, 433] width 106 height 18
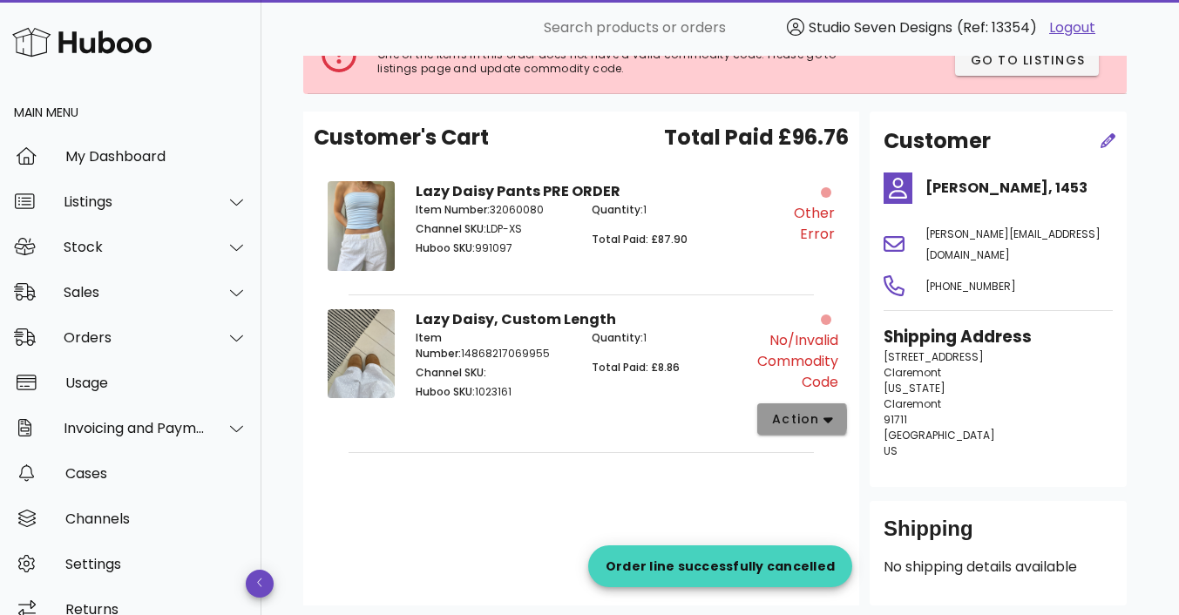
click at [829, 423] on icon "button" at bounding box center [828, 420] width 10 height 16
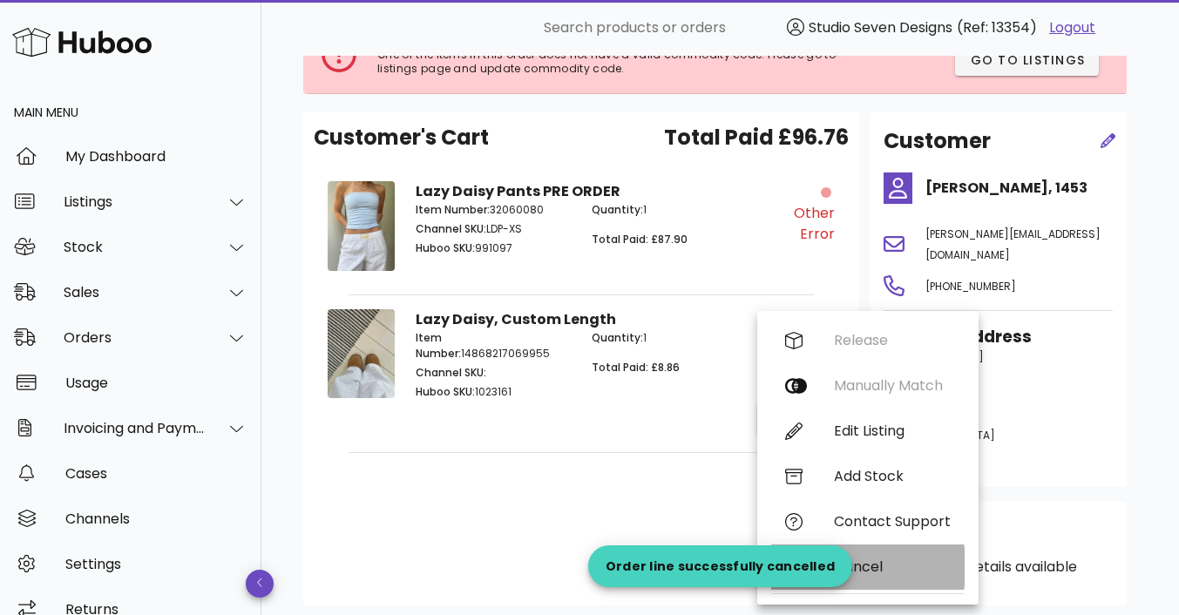
click at [864, 572] on div "Cancel" at bounding box center [892, 567] width 117 height 17
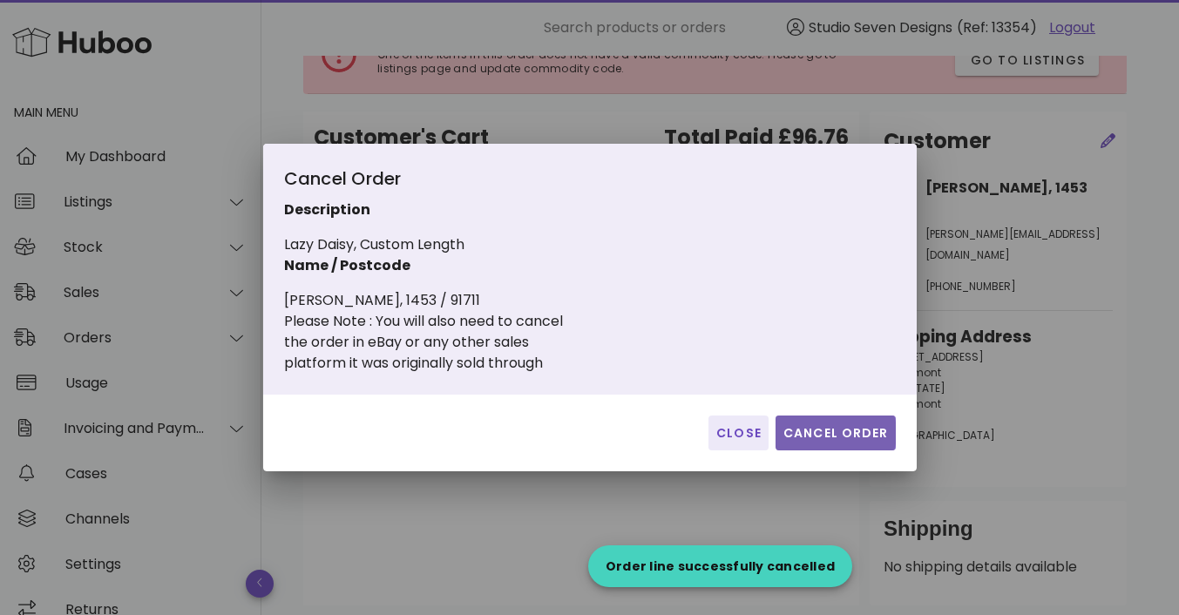
click at [831, 431] on span "Cancel Order" at bounding box center [835, 433] width 106 height 18
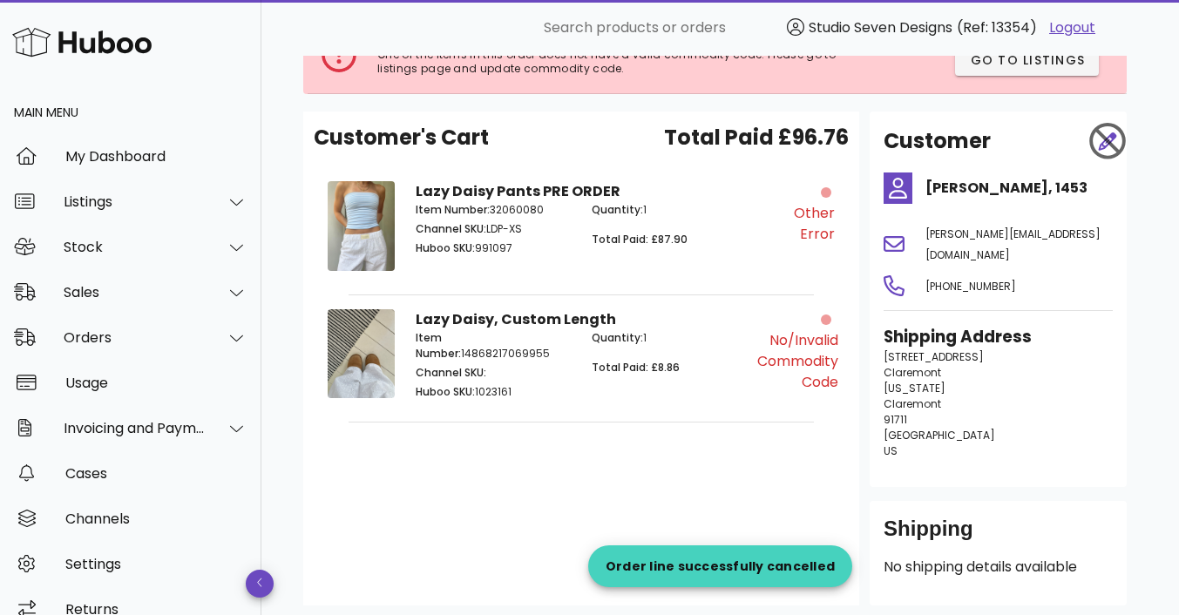
scroll to position [0, 0]
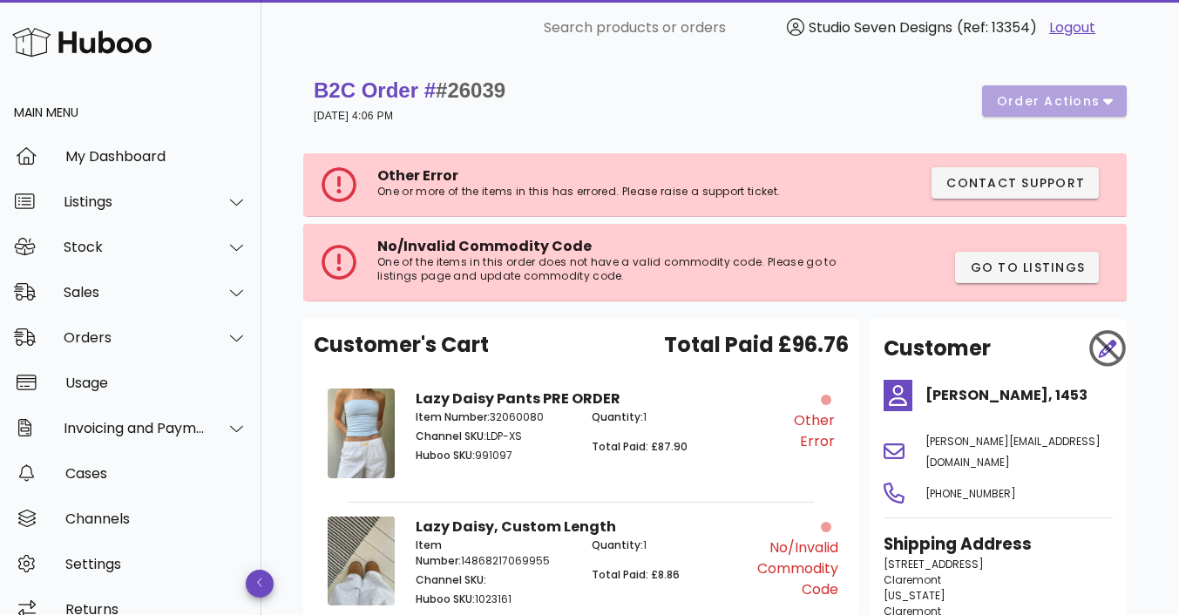
click at [815, 451] on div "Other Error" at bounding box center [801, 436] width 88 height 117
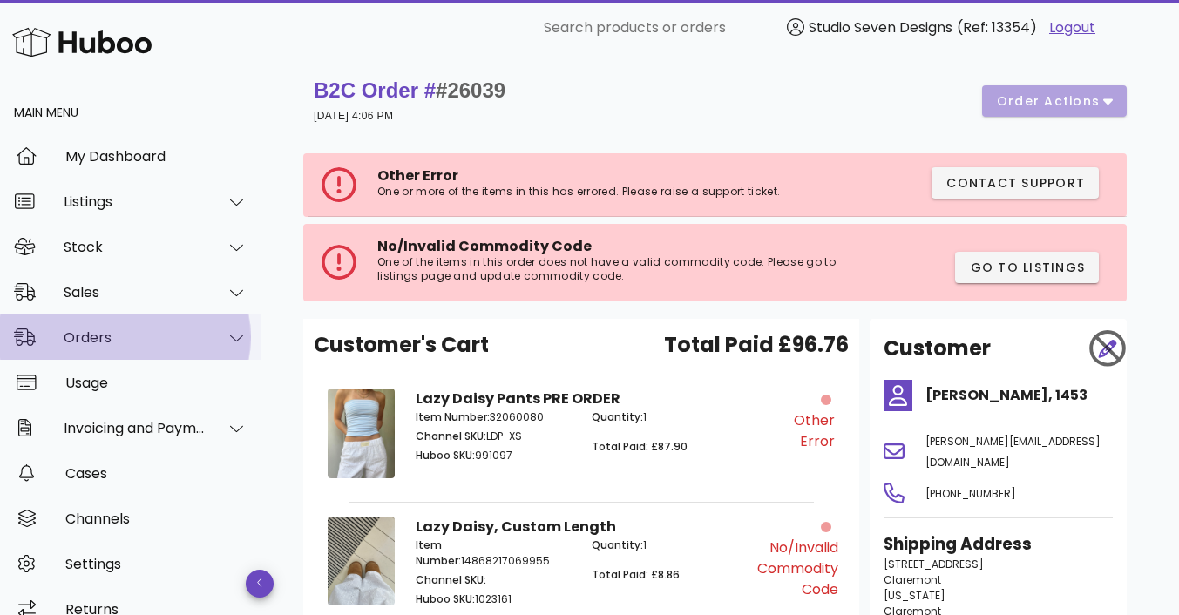
click at [101, 334] on div "Orders" at bounding box center [135, 337] width 142 height 17
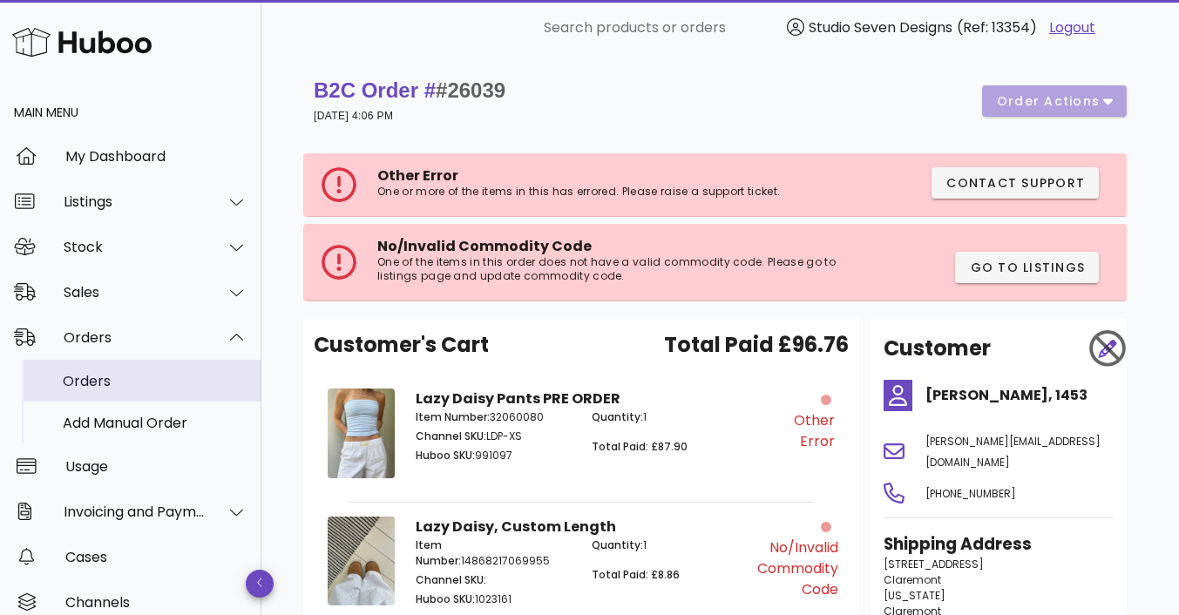
click at [92, 383] on div "Orders" at bounding box center [155, 381] width 185 height 17
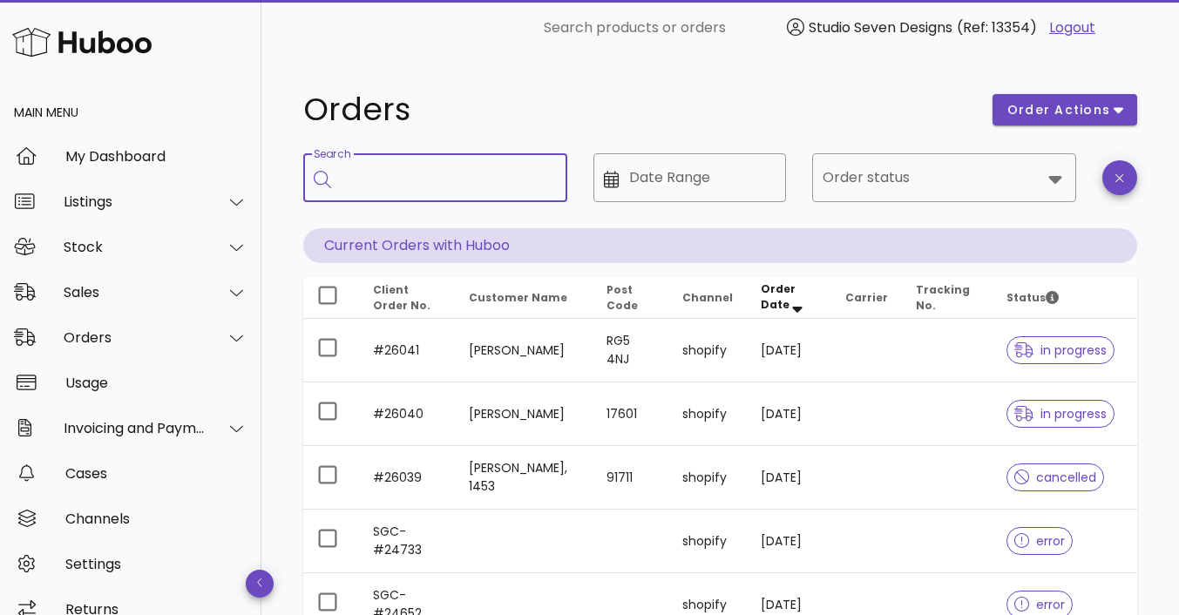
click at [392, 168] on input "Search" at bounding box center [448, 178] width 212 height 28
type input "*****"
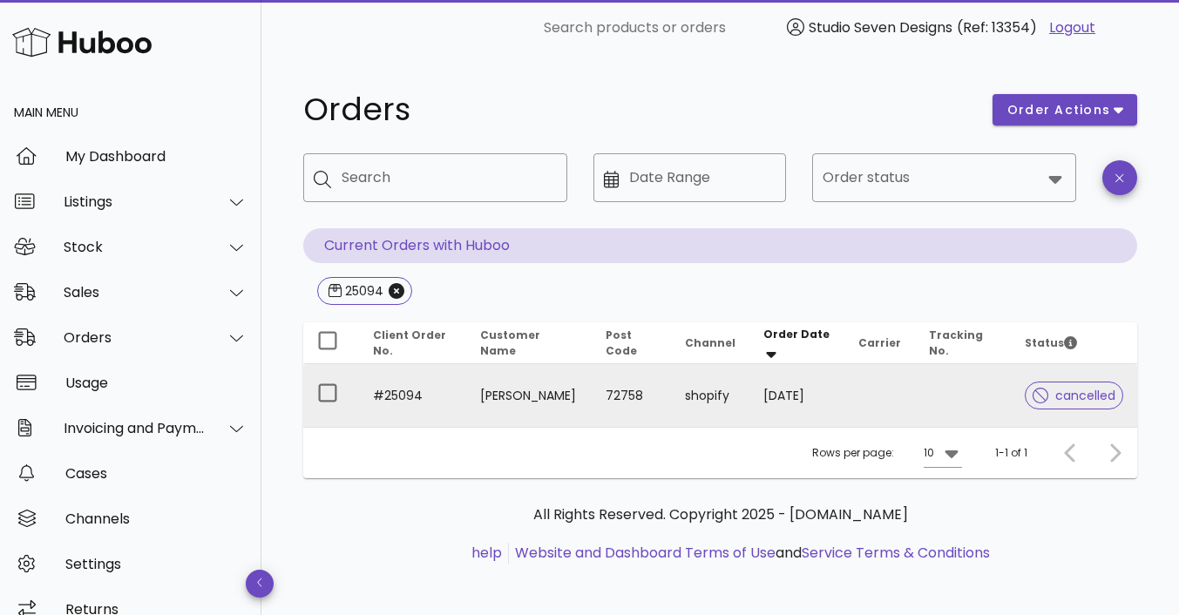
click at [931, 393] on td at bounding box center [963, 395] width 97 height 63
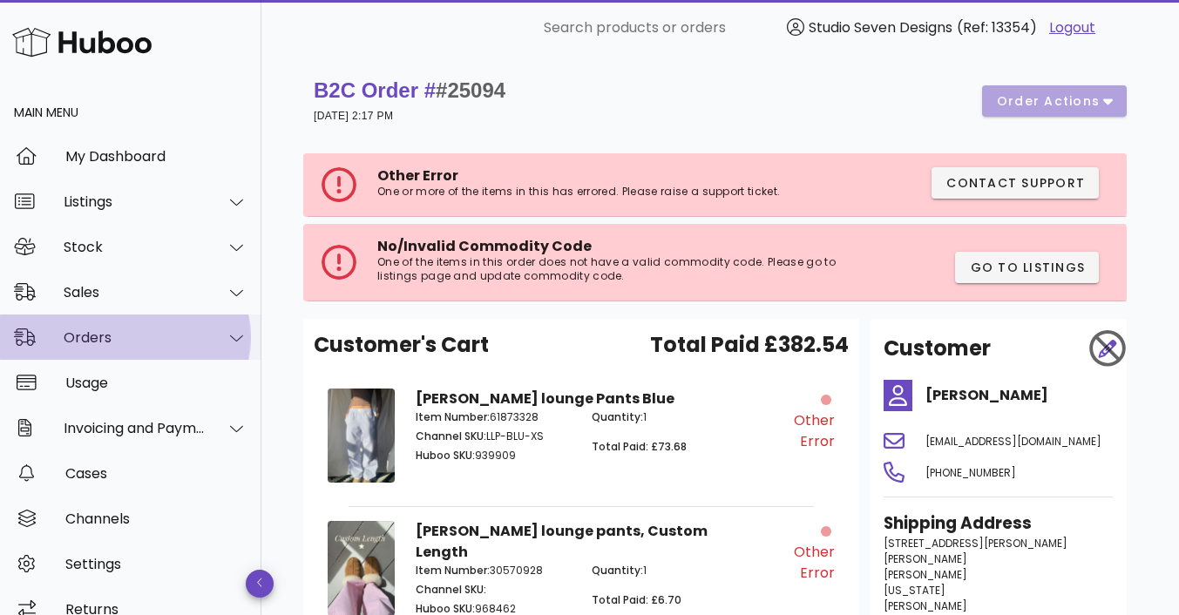
click at [93, 335] on div "Orders" at bounding box center [135, 337] width 142 height 17
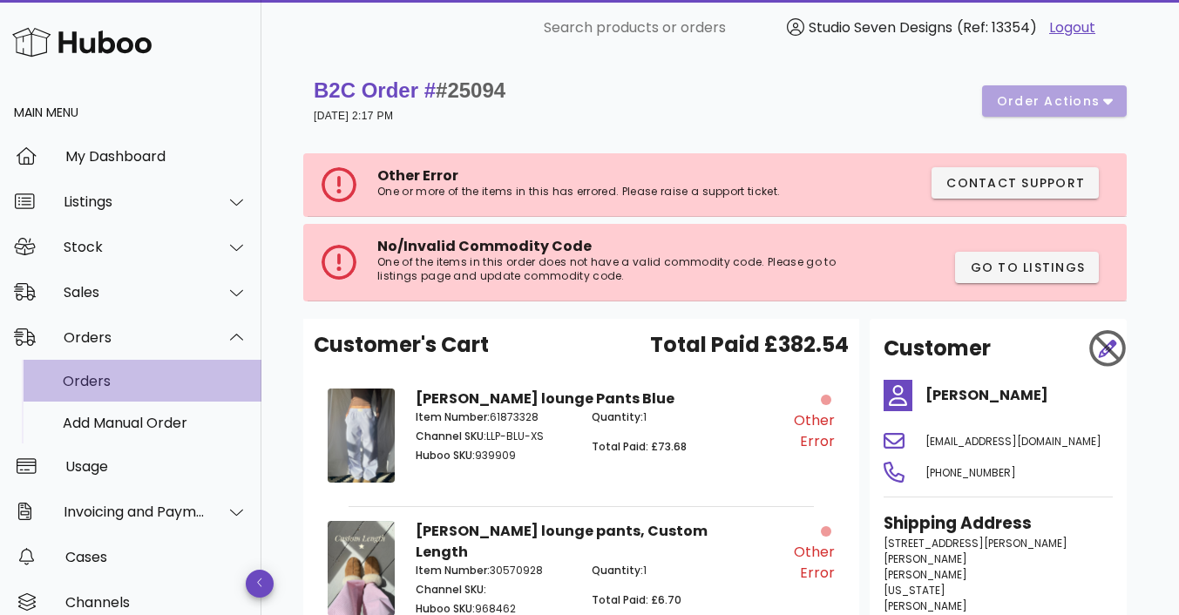
click at [85, 383] on div "Orders" at bounding box center [155, 381] width 185 height 17
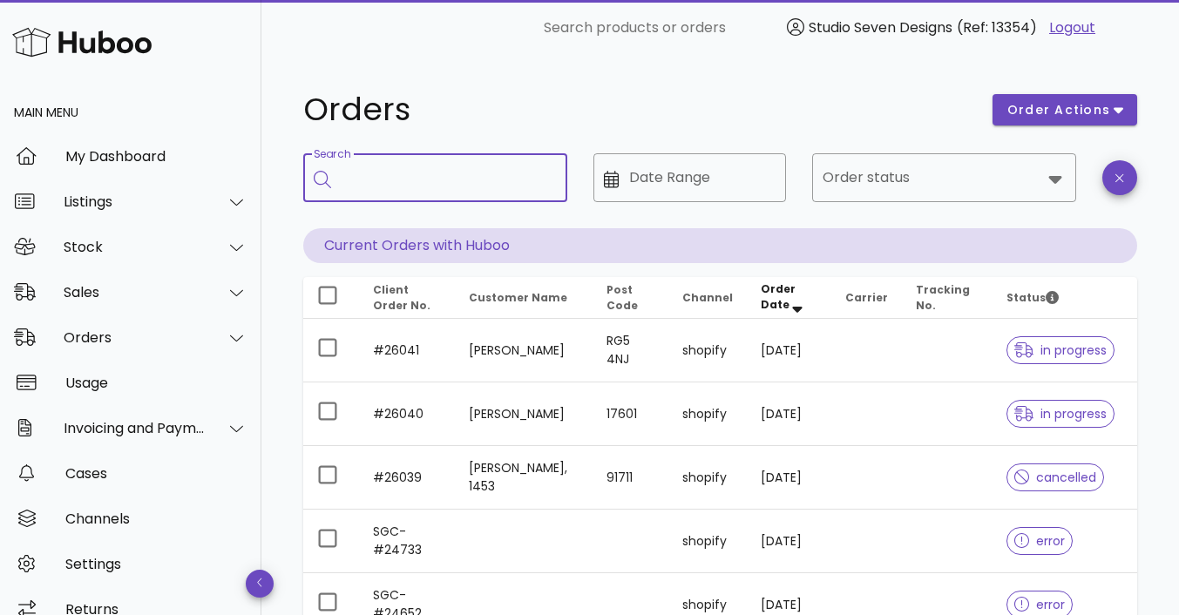
click at [453, 173] on input "Search" at bounding box center [448, 178] width 212 height 28
type input "**********"
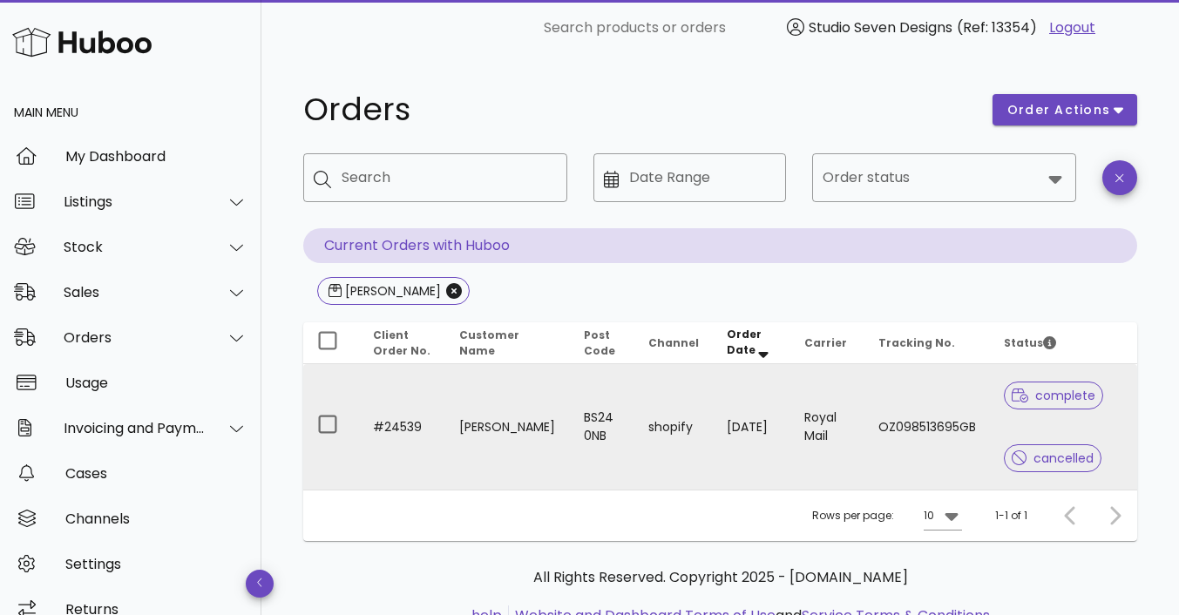
click at [944, 420] on td "OZ098513695GB" at bounding box center [926, 426] width 125 height 125
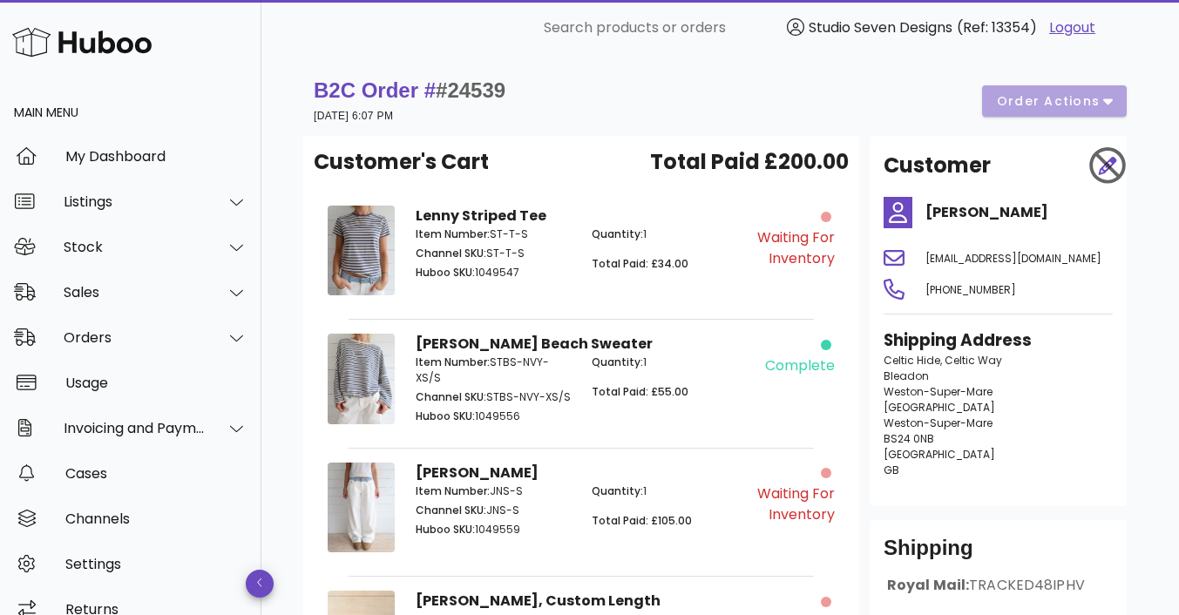
click at [1111, 102] on div "B2C Order # #24539 [DATE] 6:07 PM order actions" at bounding box center [720, 101] width 813 height 49
click at [1104, 97] on div "B2C Order # #24539 [DATE] 6:07 PM order actions" at bounding box center [720, 101] width 813 height 49
click at [800, 267] on div "Waiting for Inventory" at bounding box center [796, 248] width 78 height 42
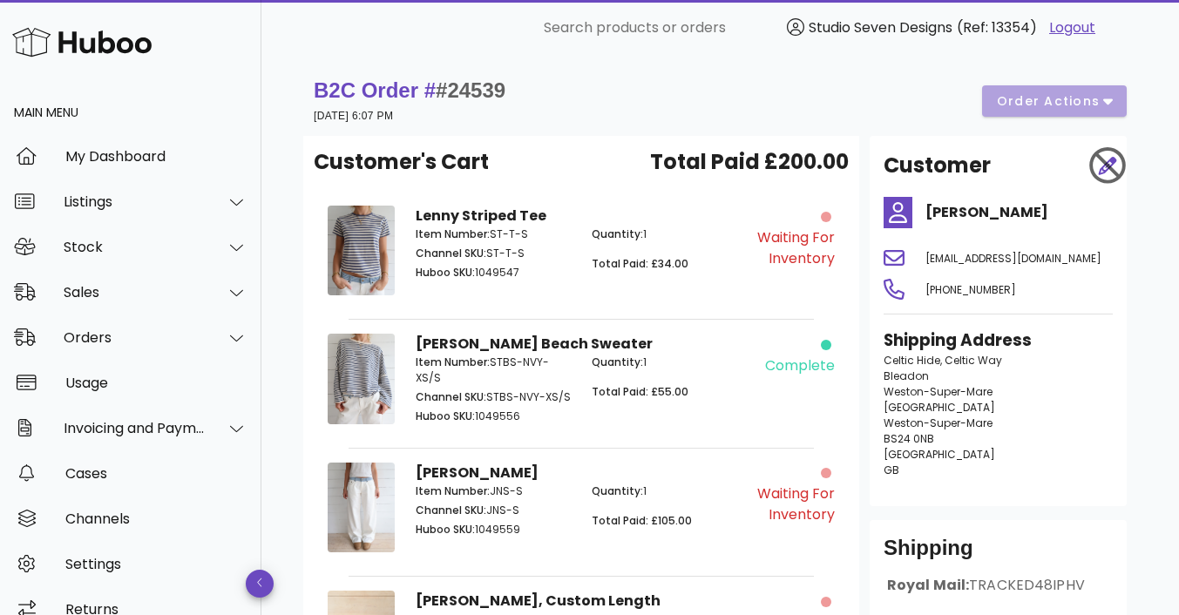
click at [800, 267] on div "Waiting for Inventory" at bounding box center [796, 248] width 78 height 42
click at [1105, 97] on div "B2C Order # #24539 [DATE] 6:07 PM order actions" at bounding box center [720, 101] width 813 height 49
